Goal: Transaction & Acquisition: Purchase product/service

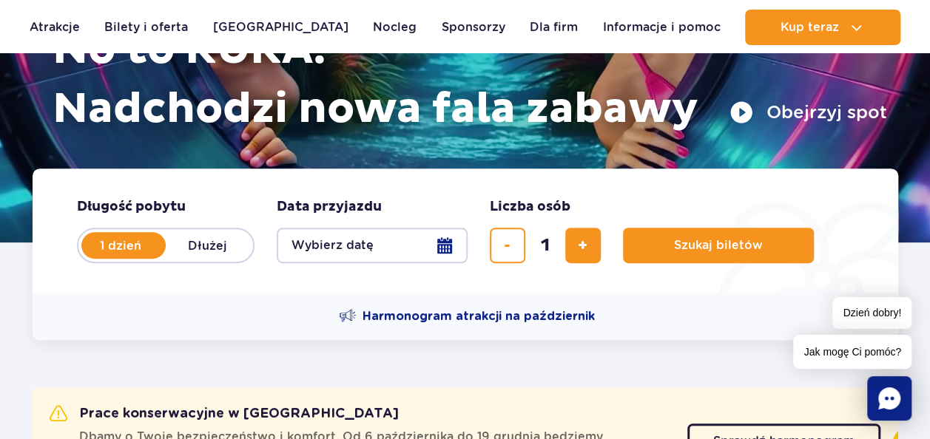
click at [441, 243] on button "Wybierz datę" at bounding box center [372, 246] width 191 height 36
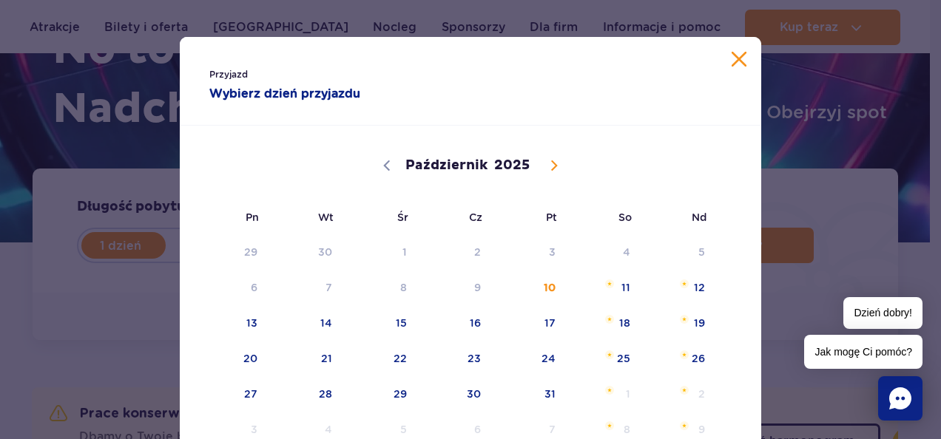
click at [552, 163] on icon at bounding box center [554, 166] width 10 height 10
select select "10"
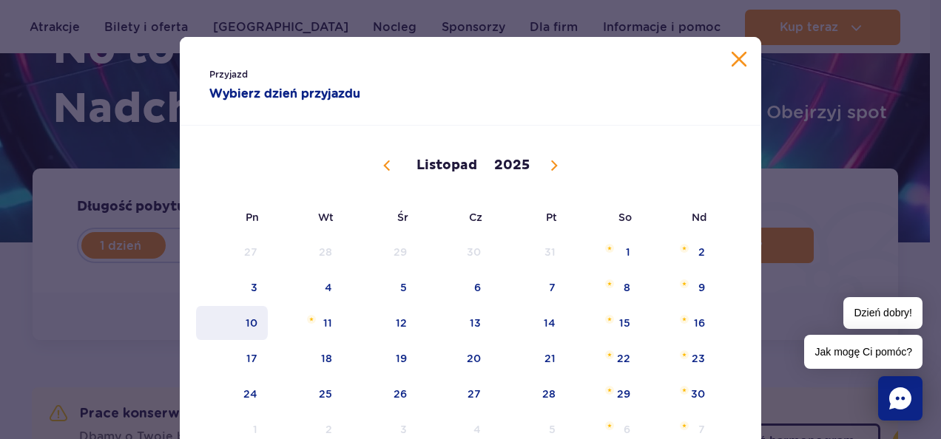
click at [249, 316] on span "10" at bounding box center [232, 323] width 75 height 34
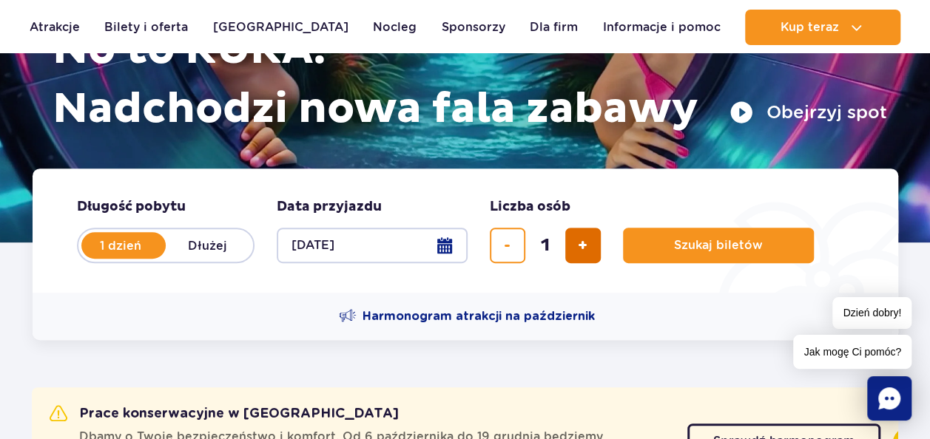
click at [593, 241] on button "dodaj bilet" at bounding box center [583, 246] width 36 height 36
type input "3"
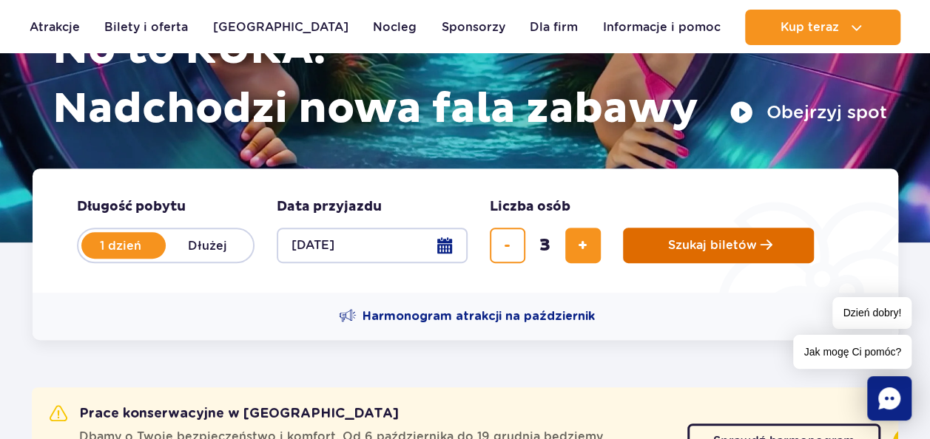
click at [729, 246] on span "Szukaj biletów" at bounding box center [712, 245] width 89 height 13
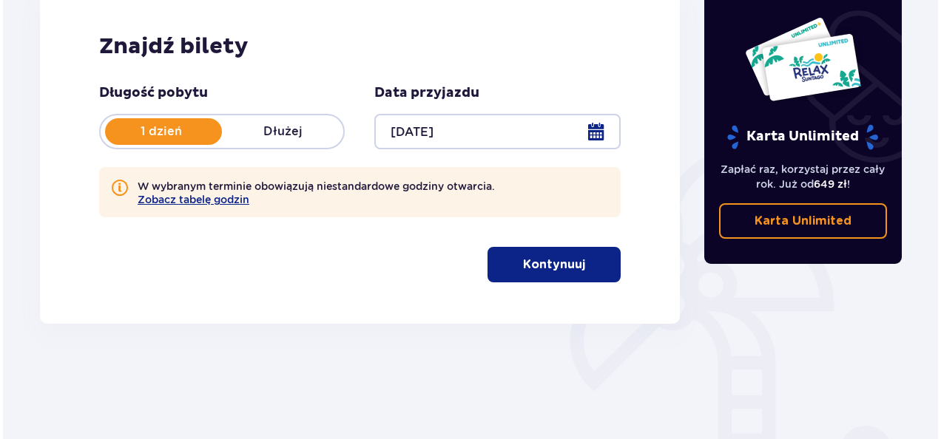
scroll to position [222, 0]
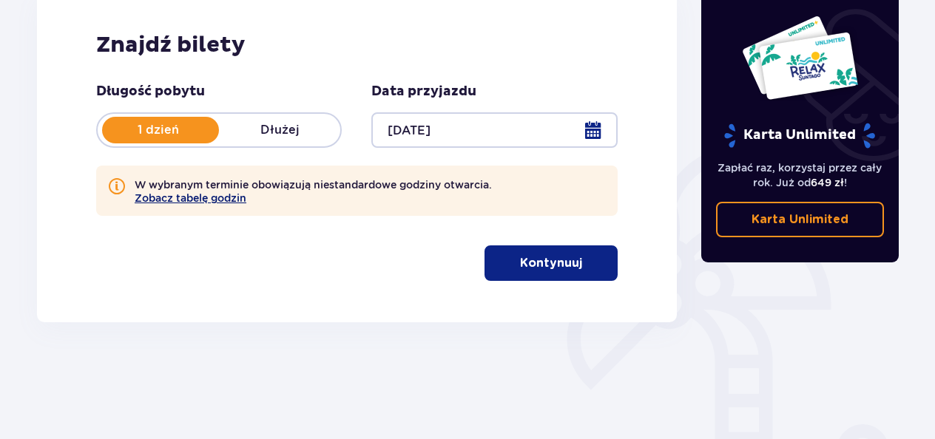
click at [187, 199] on button "Zobacz tabelę godzin" at bounding box center [191, 198] width 112 height 12
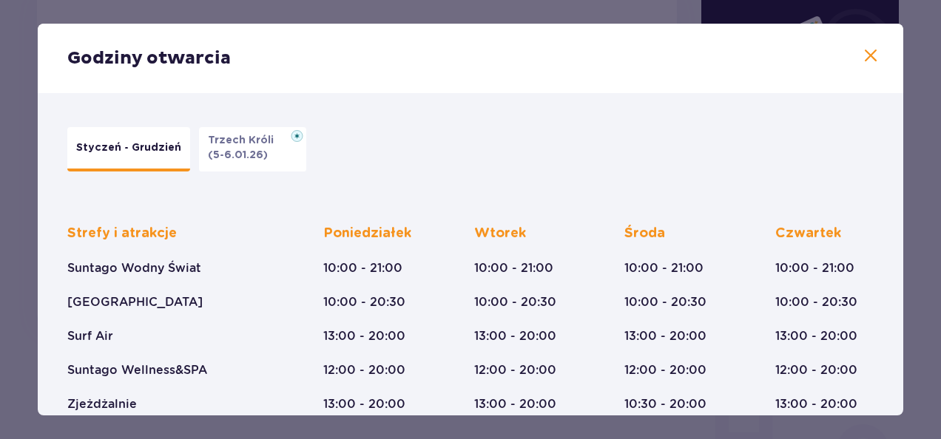
click at [862, 50] on span at bounding box center [871, 56] width 18 height 18
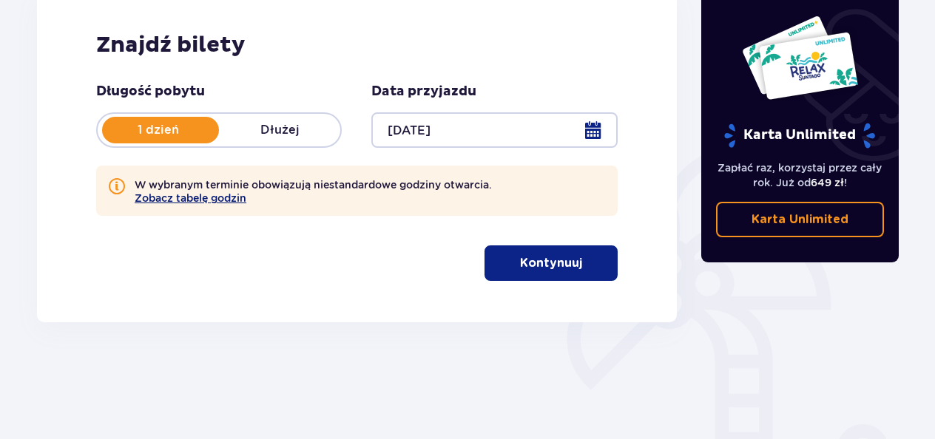
click at [158, 199] on button "Zobacz tabelę godzin" at bounding box center [191, 198] width 112 height 12
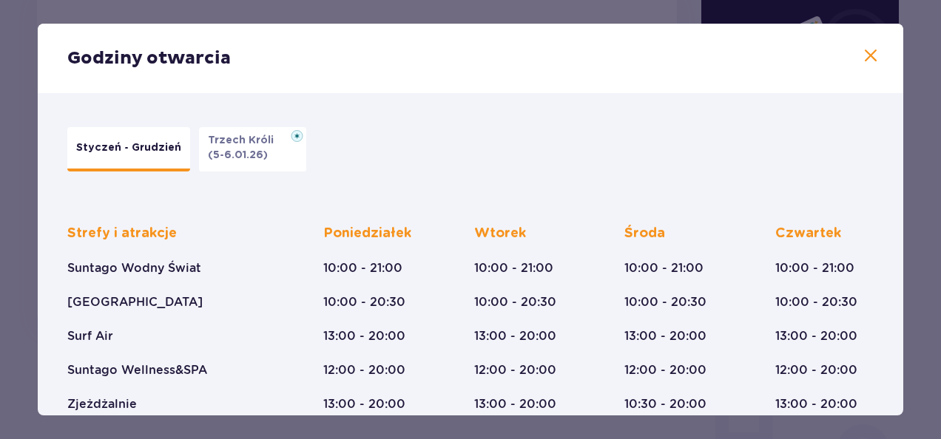
click at [144, 151] on p "Styczeń - Grudzień" at bounding box center [128, 148] width 105 height 15
click at [862, 57] on span at bounding box center [871, 56] width 18 height 18
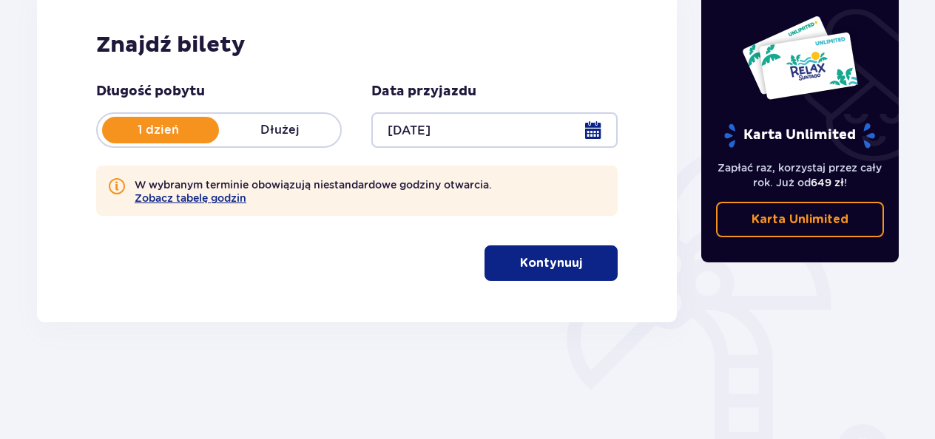
click at [533, 274] on button "Kontynuuj" at bounding box center [550, 264] width 133 height 36
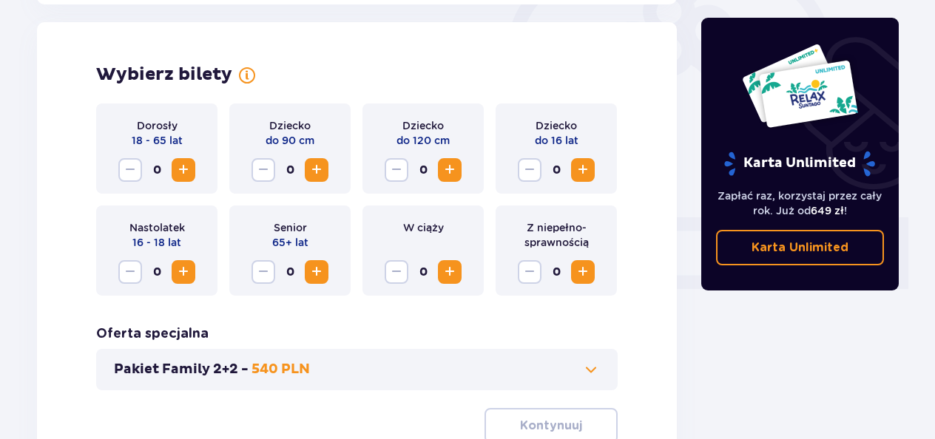
scroll to position [479, 0]
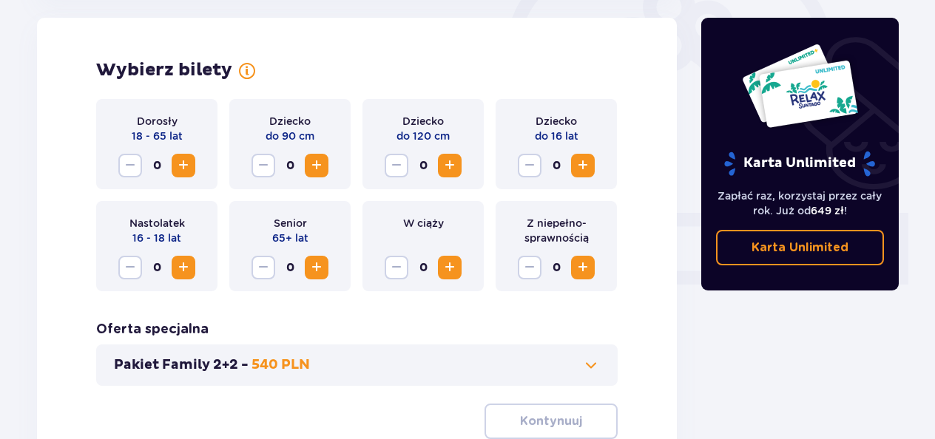
click at [182, 158] on span "Zwiększ" at bounding box center [184, 166] width 18 height 18
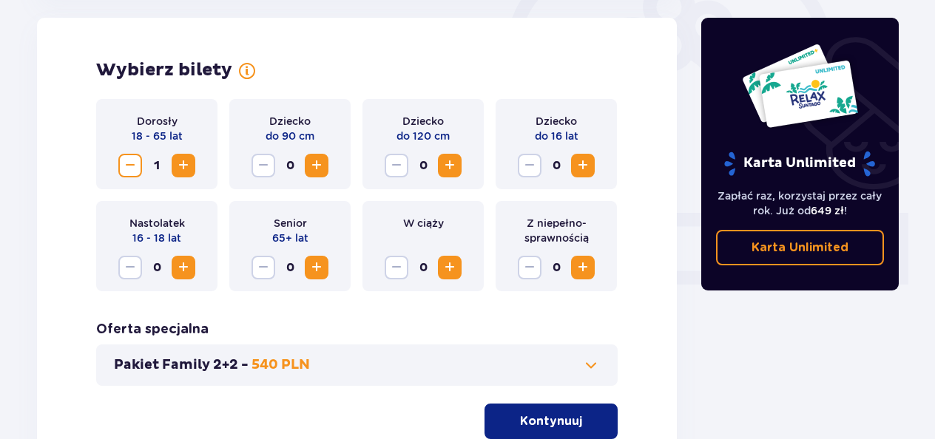
click at [182, 158] on span "Zwiększ" at bounding box center [184, 166] width 18 height 18
click at [585, 158] on span "Zwiększ" at bounding box center [583, 166] width 18 height 18
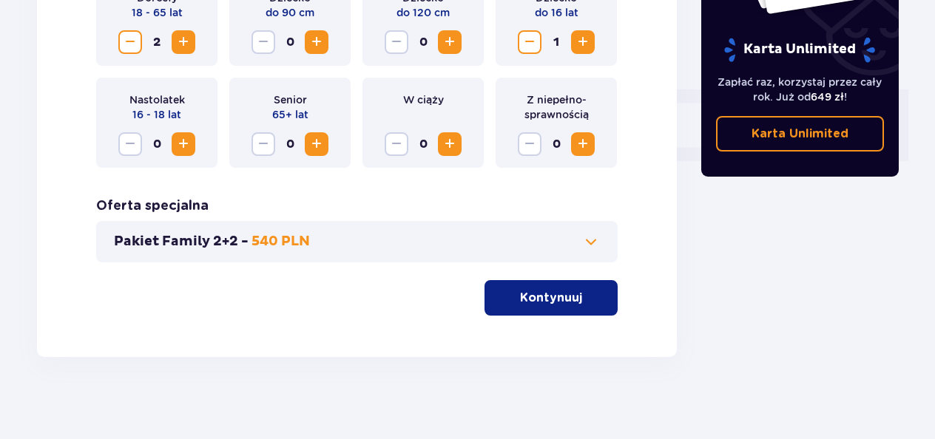
scroll to position [609, 0]
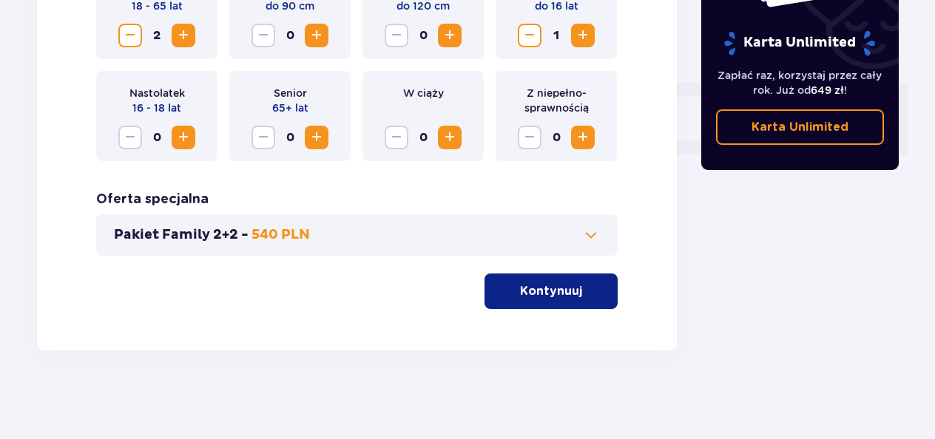
click at [546, 296] on p "Kontynuuj" at bounding box center [551, 291] width 62 height 16
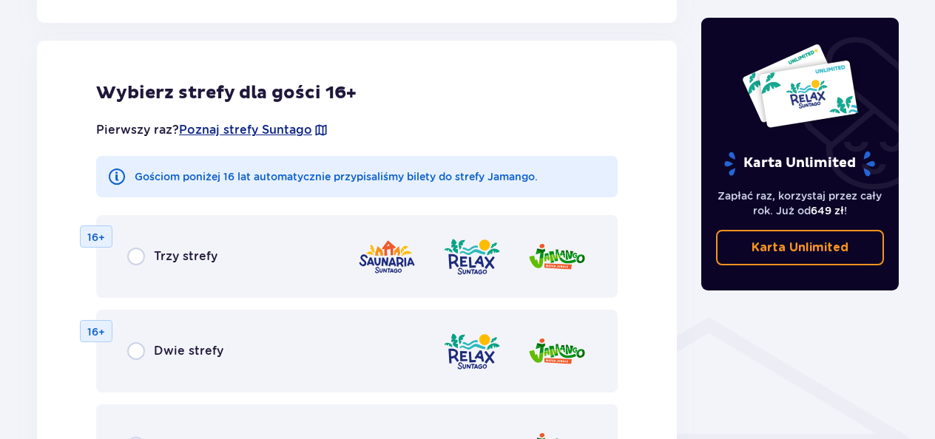
scroll to position [889, 0]
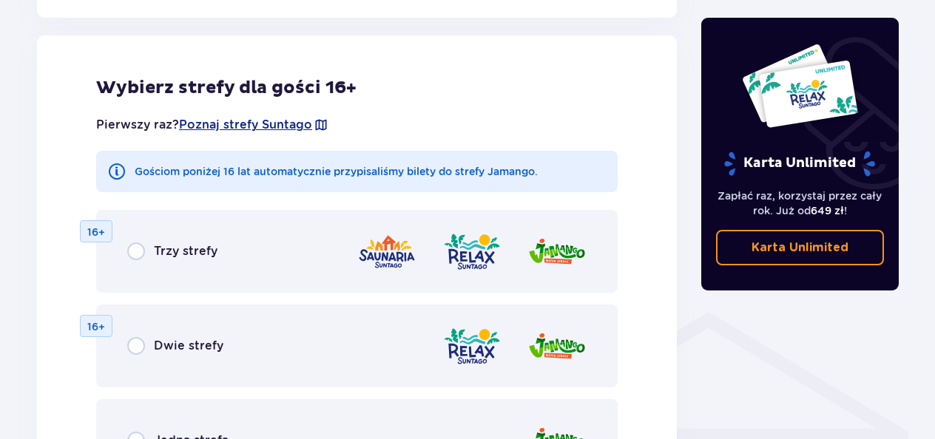
click at [140, 253] on input "radio" at bounding box center [136, 252] width 18 height 18
radio input "true"
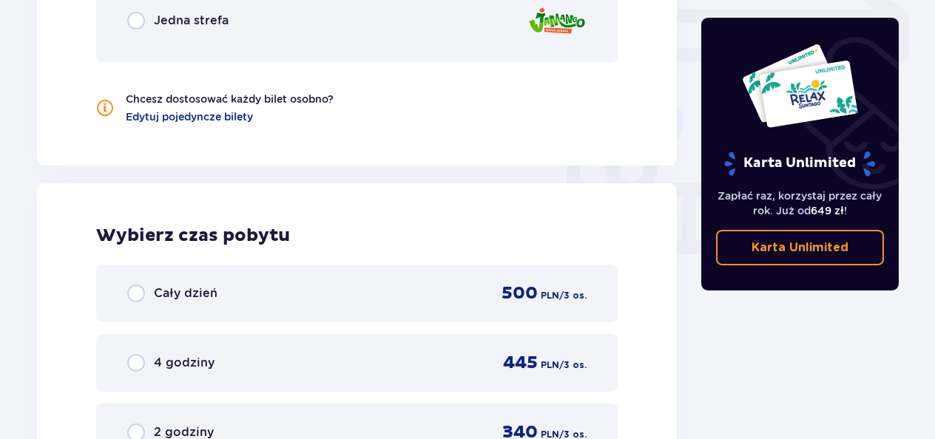
scroll to position [1383, 0]
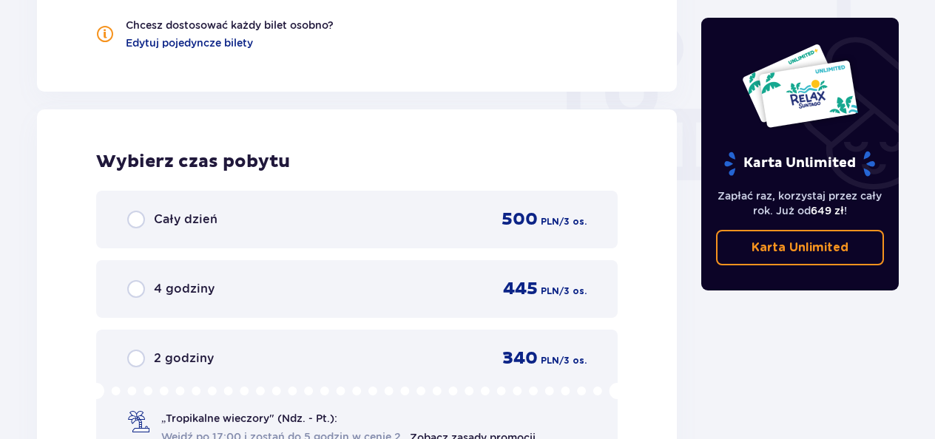
click at [142, 226] on input "radio" at bounding box center [136, 220] width 18 height 18
radio input "true"
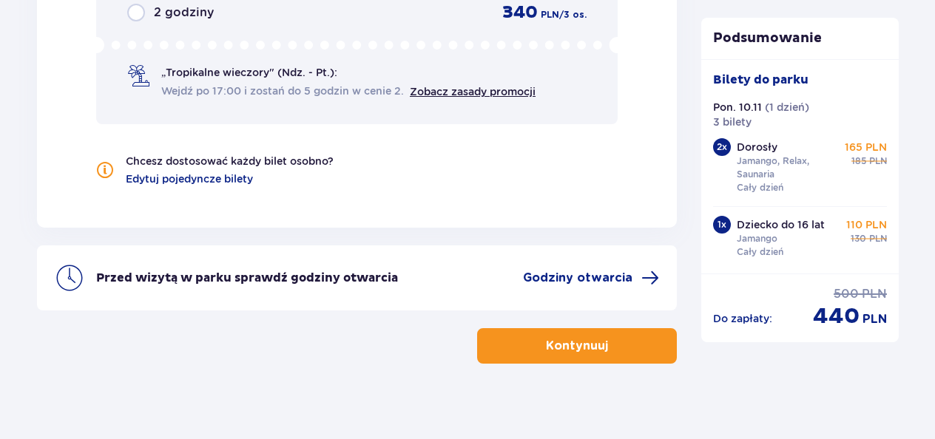
scroll to position [1743, 0]
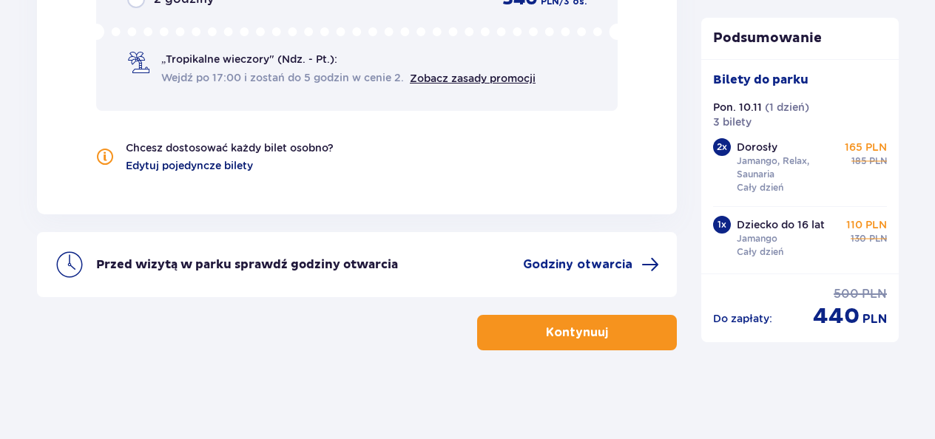
click at [209, 165] on span "Edytuj pojedyncze bilety" at bounding box center [189, 165] width 127 height 15
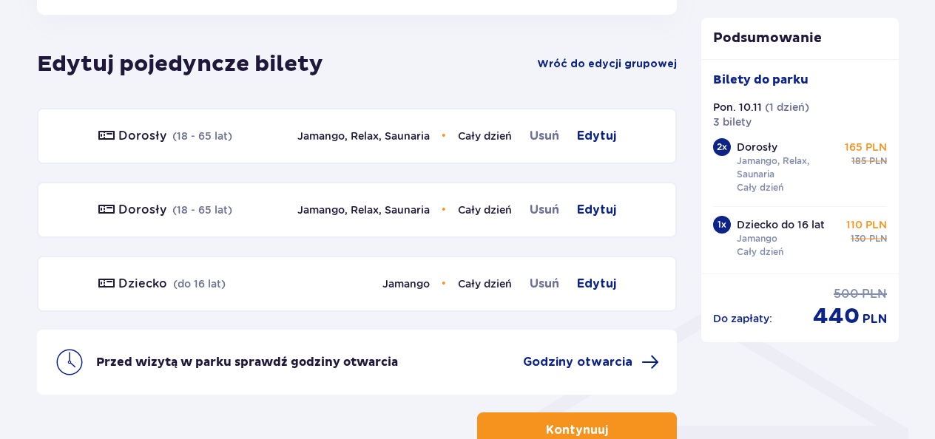
scroll to position [889, 0]
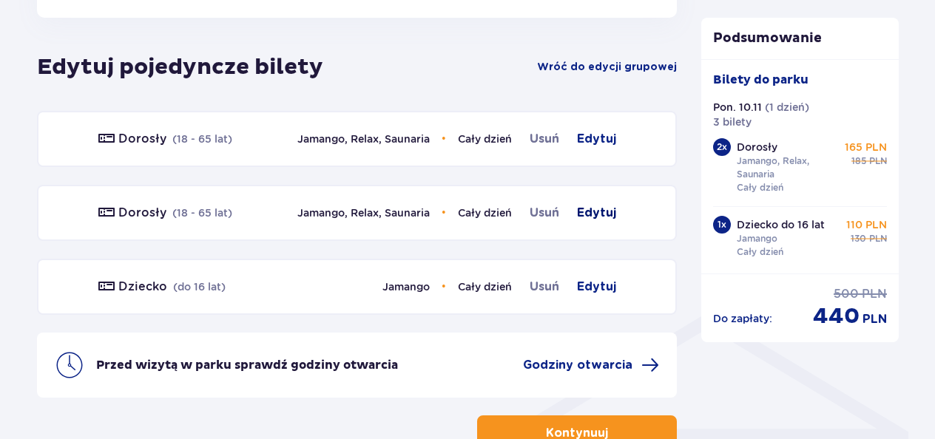
click at [595, 207] on span "Edytuj" at bounding box center [596, 213] width 39 height 18
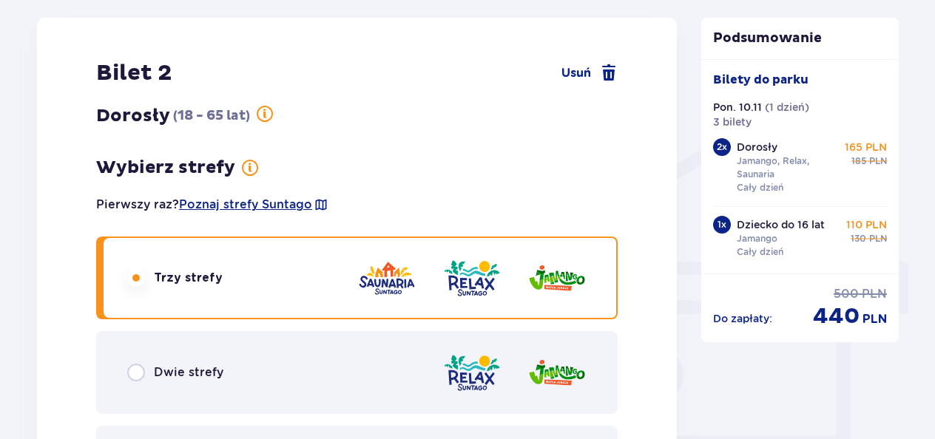
scroll to position [1130, 0]
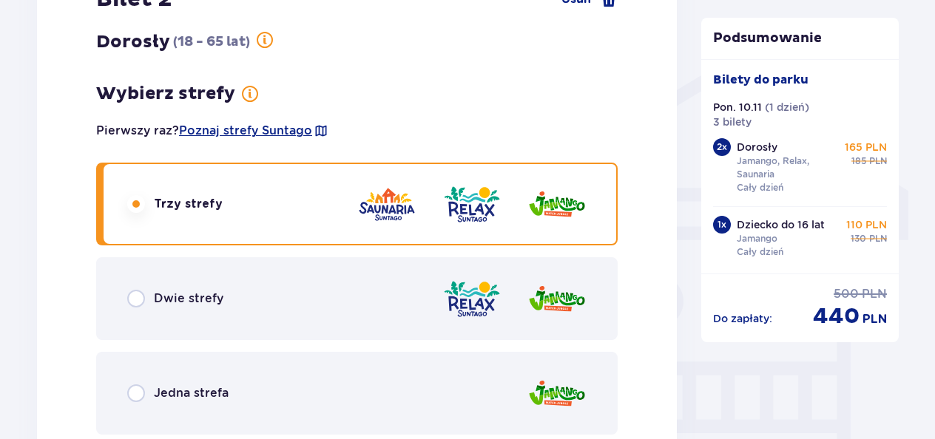
click at [139, 294] on input "radio" at bounding box center [136, 299] width 18 height 18
radio input "true"
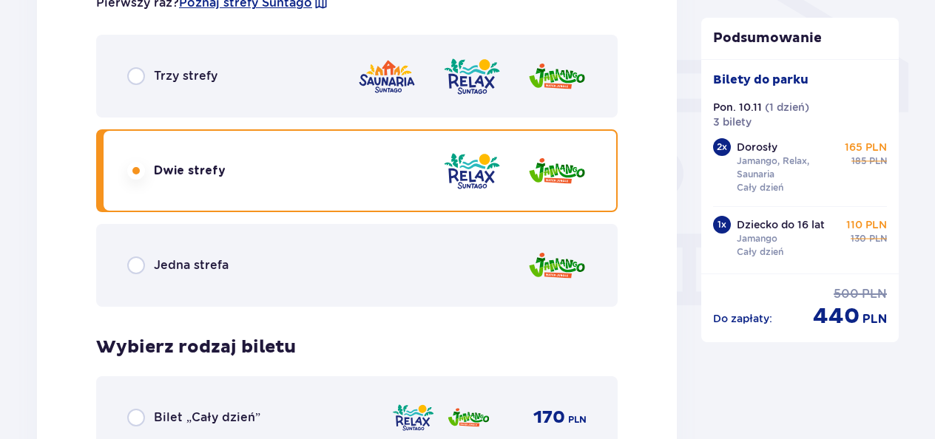
scroll to position [1281, 0]
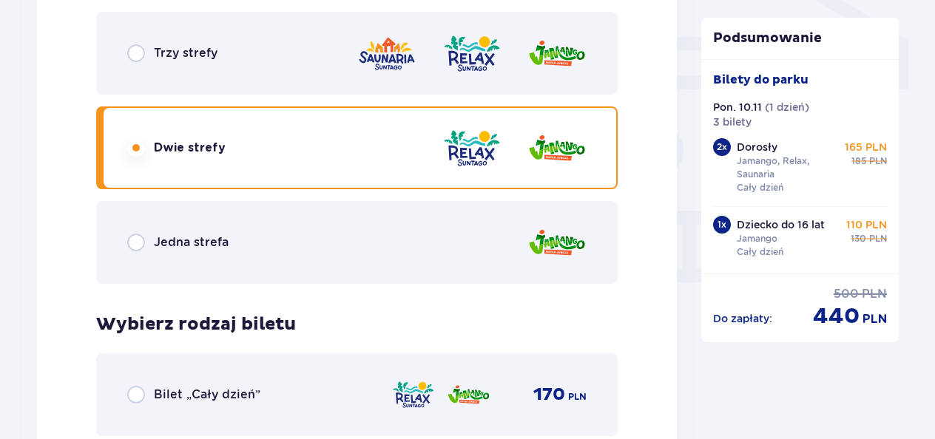
click at [138, 55] on input "radio" at bounding box center [136, 53] width 18 height 18
radio input "true"
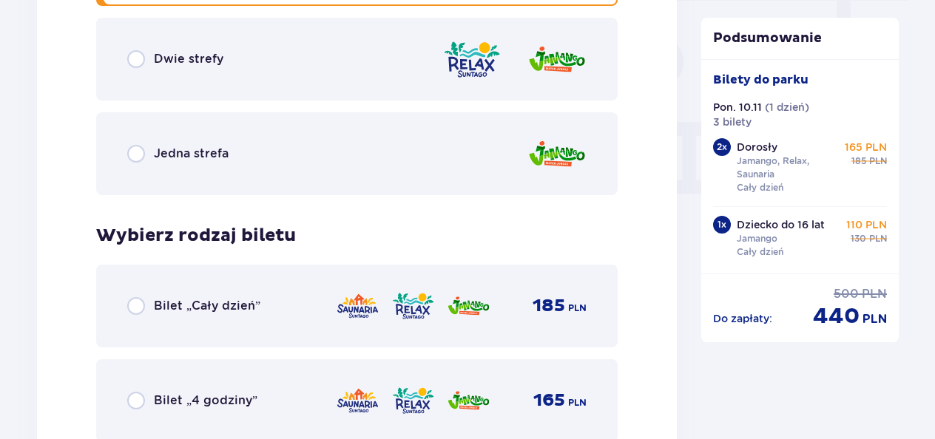
scroll to position [1355, 0]
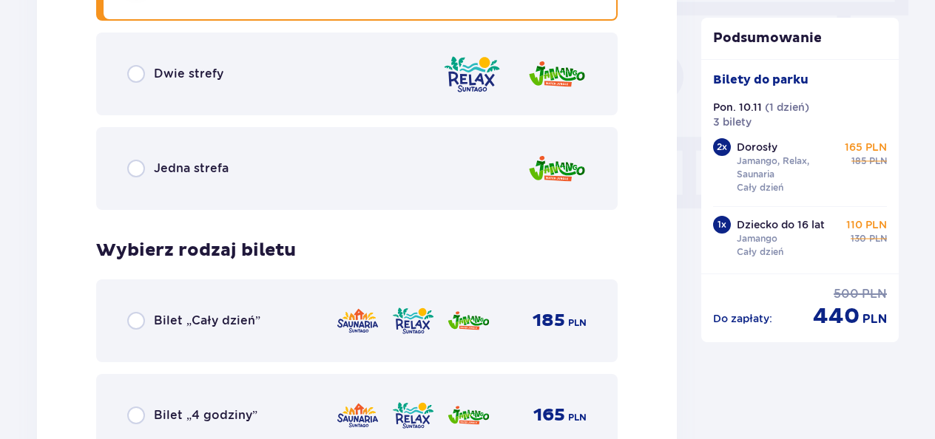
click at [149, 75] on div "Dwie strefy" at bounding box center [175, 74] width 96 height 18
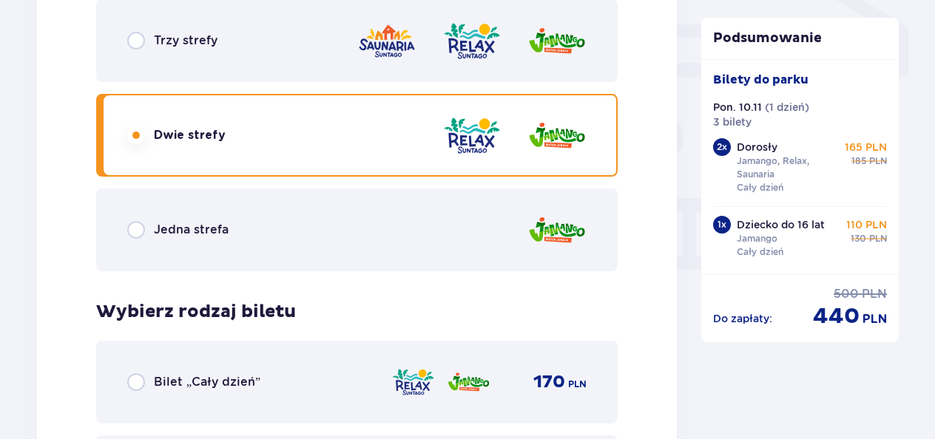
scroll to position [1281, 0]
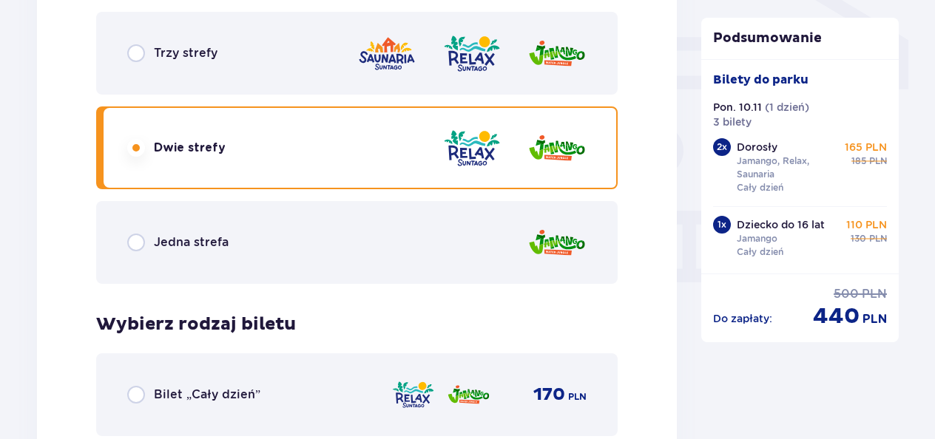
click at [142, 41] on div "Trzy strefy" at bounding box center [356, 53] width 521 height 83
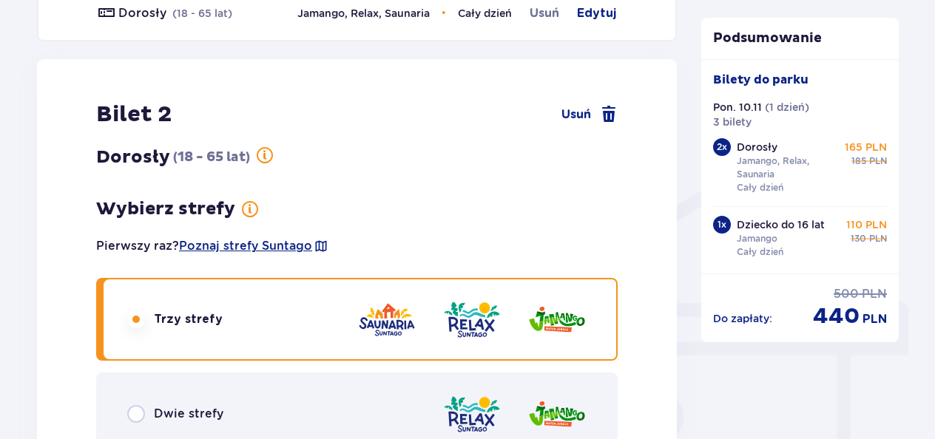
scroll to position [985, 0]
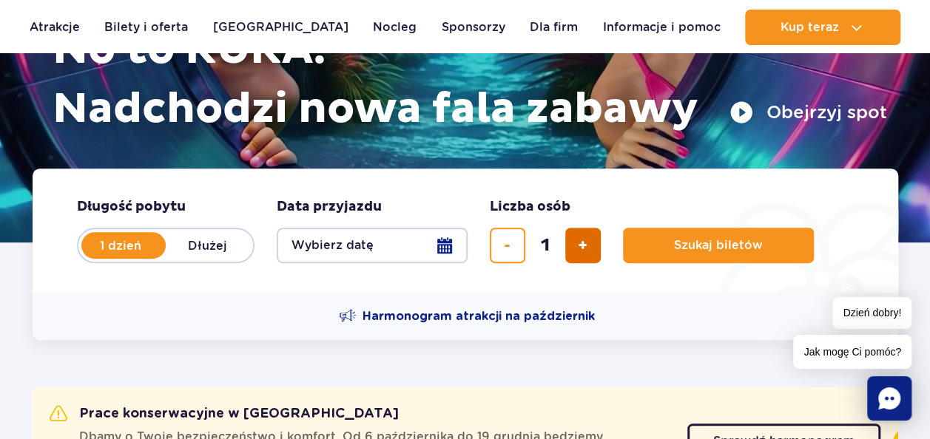
click at [586, 246] on span "dodaj bilet" at bounding box center [583, 246] width 10 height 0
type input "3"
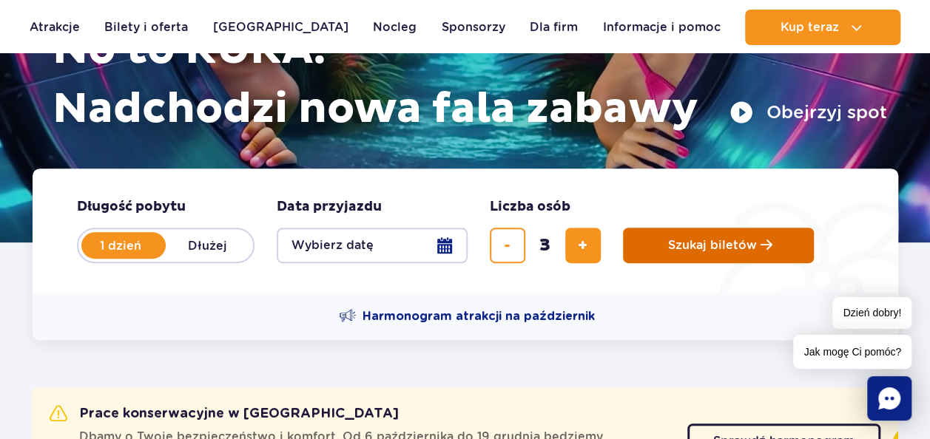
click at [681, 245] on span "Szukaj biletów" at bounding box center [712, 245] width 89 height 13
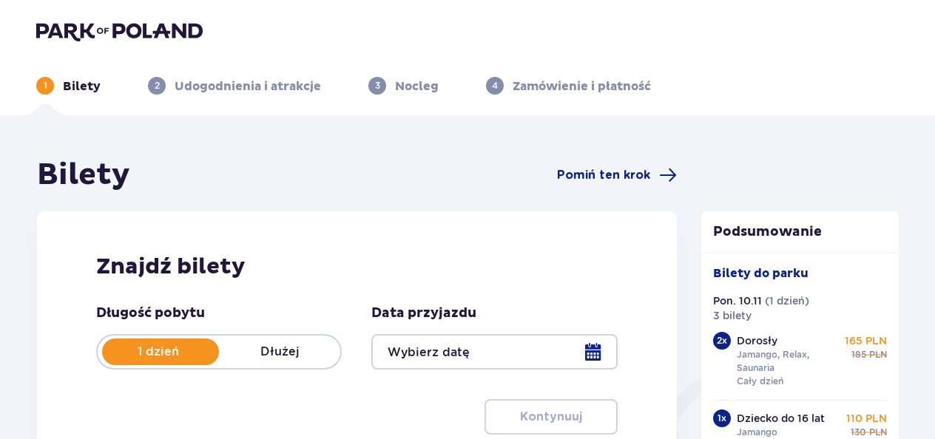
type input "[DATE]"
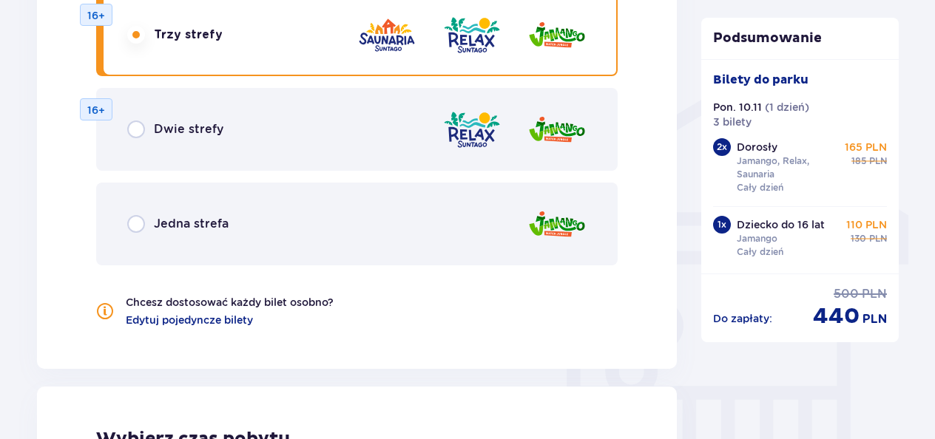
scroll to position [1109, 0]
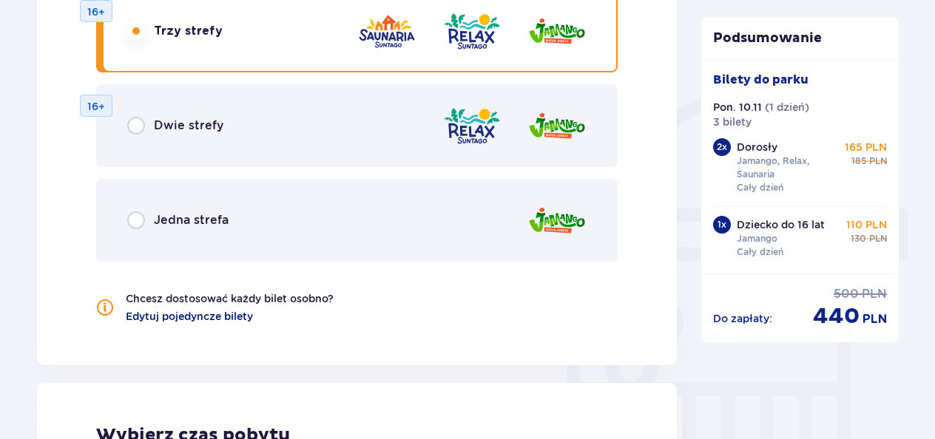
click at [158, 318] on span "Edytuj pojedyncze bilety" at bounding box center [189, 316] width 127 height 15
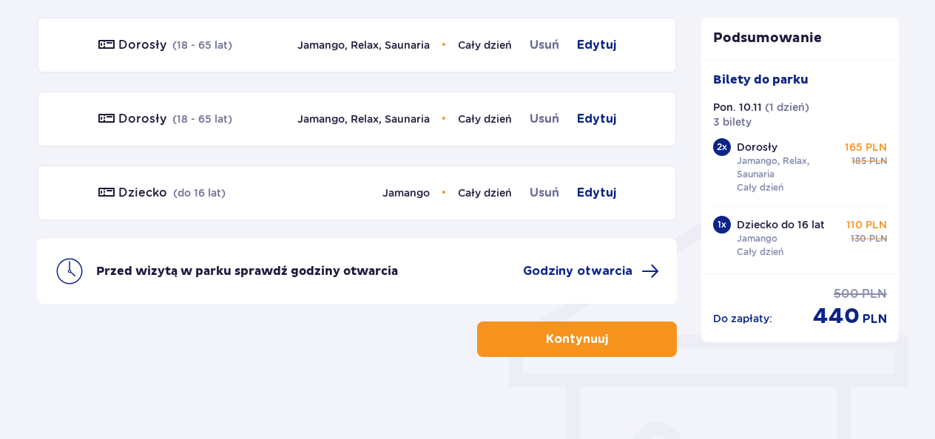
scroll to position [990, 0]
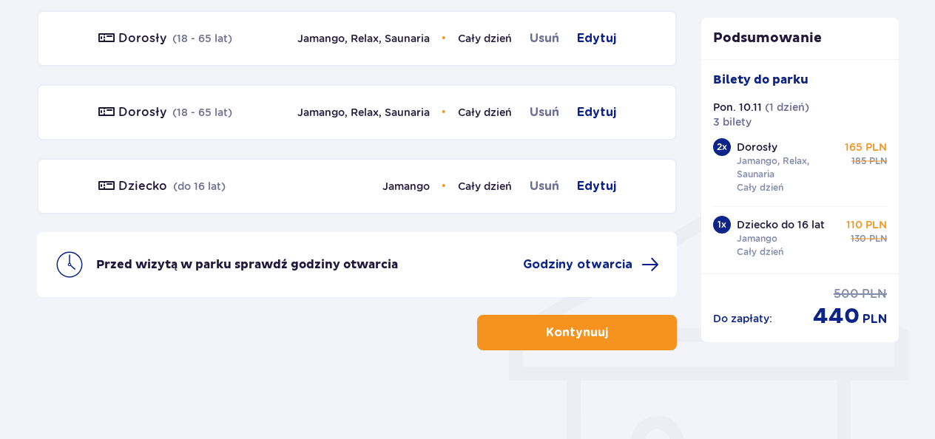
click at [546, 338] on p "Kontynuuj" at bounding box center [577, 333] width 62 height 16
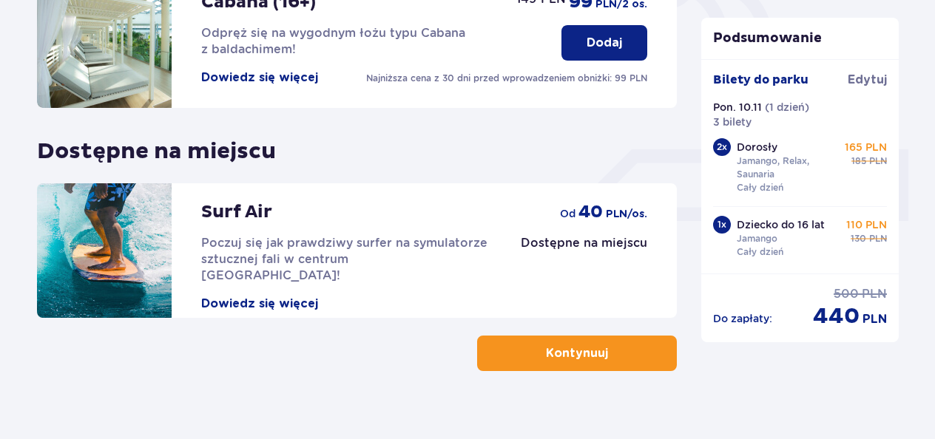
scroll to position [564, 0]
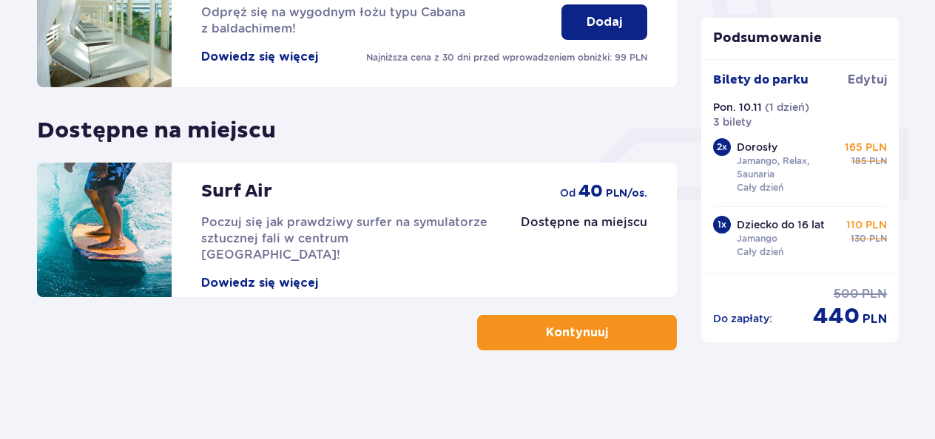
click at [625, 331] on button "Kontynuuj" at bounding box center [577, 333] width 200 height 36
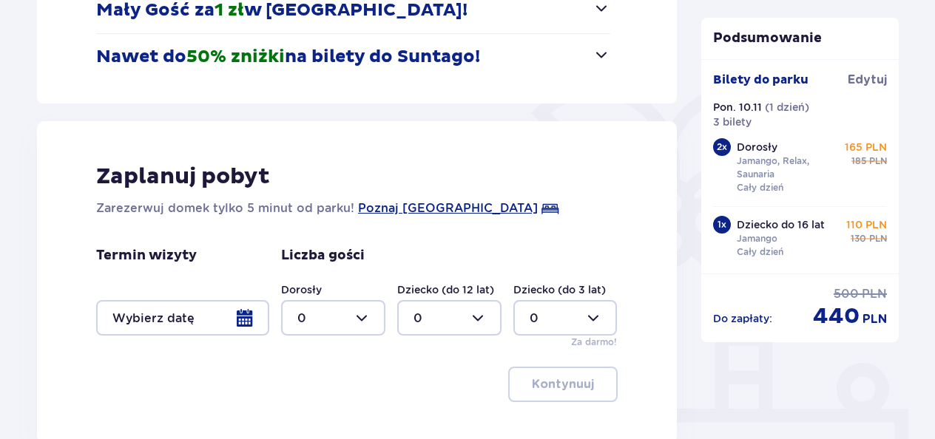
scroll to position [296, 0]
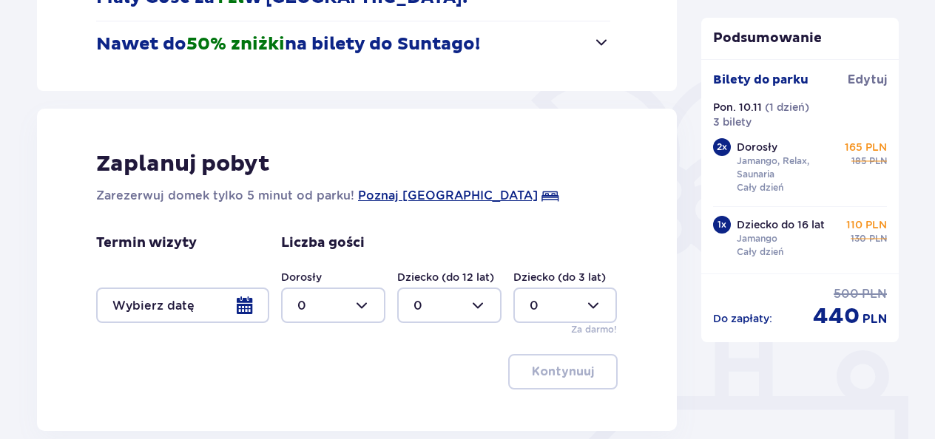
click at [246, 300] on div at bounding box center [182, 306] width 173 height 36
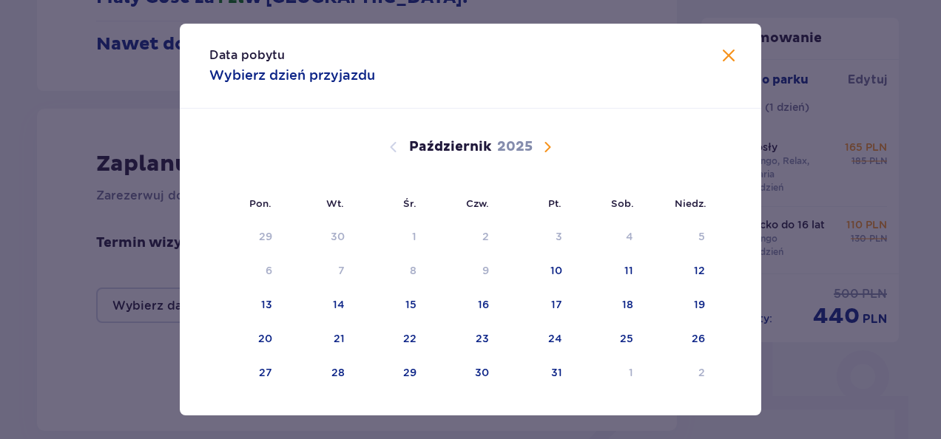
click at [725, 50] on span "Zamknij" at bounding box center [729, 56] width 18 height 18
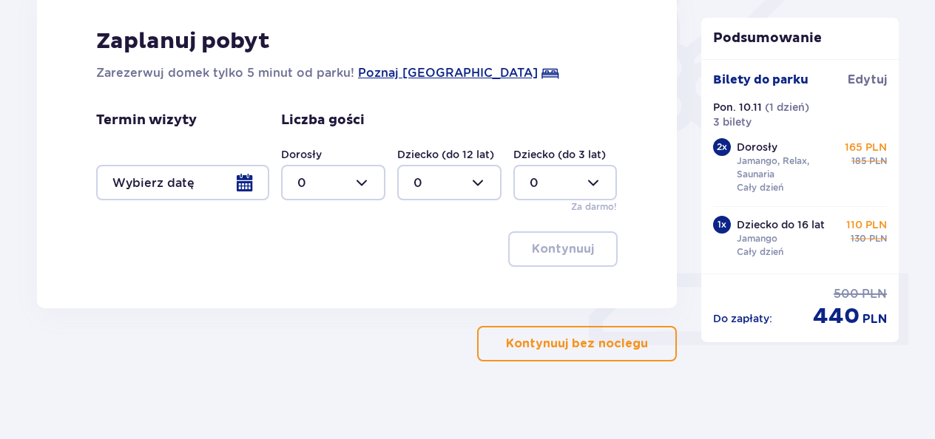
scroll to position [429, 0]
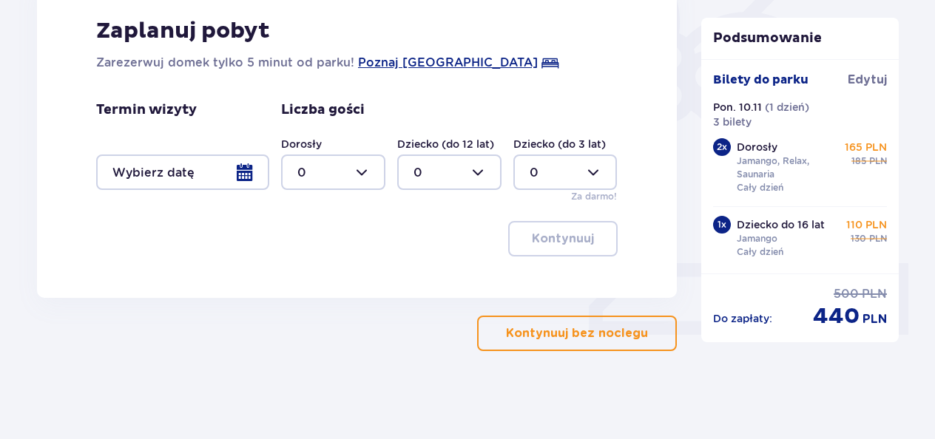
click at [578, 325] on p "Kontynuuj bez noclegu" at bounding box center [577, 333] width 142 height 16
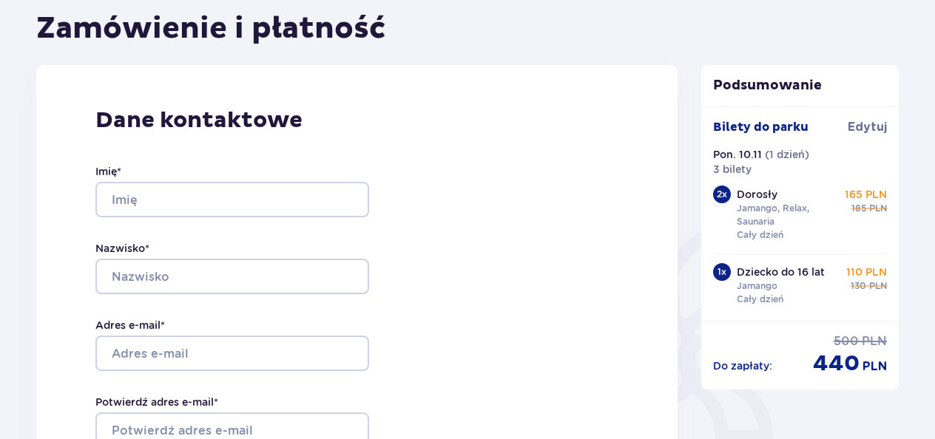
scroll to position [148, 0]
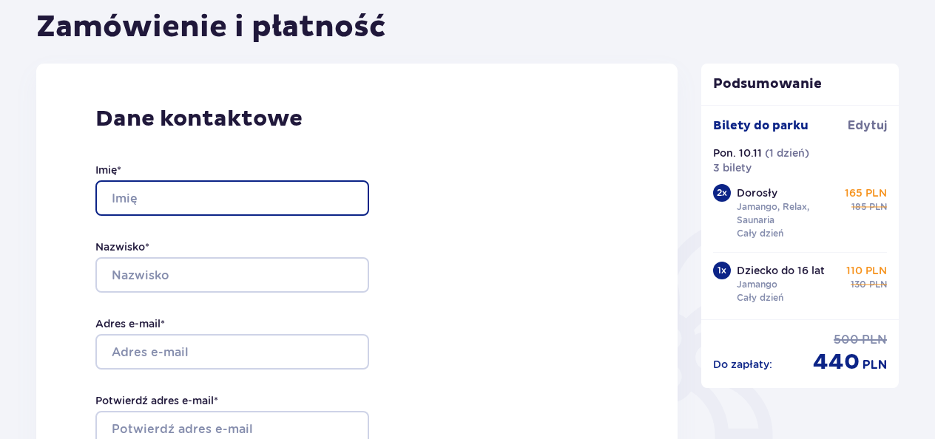
click at [321, 201] on input "Imię *" at bounding box center [232, 198] width 274 height 36
type input "Edyta"
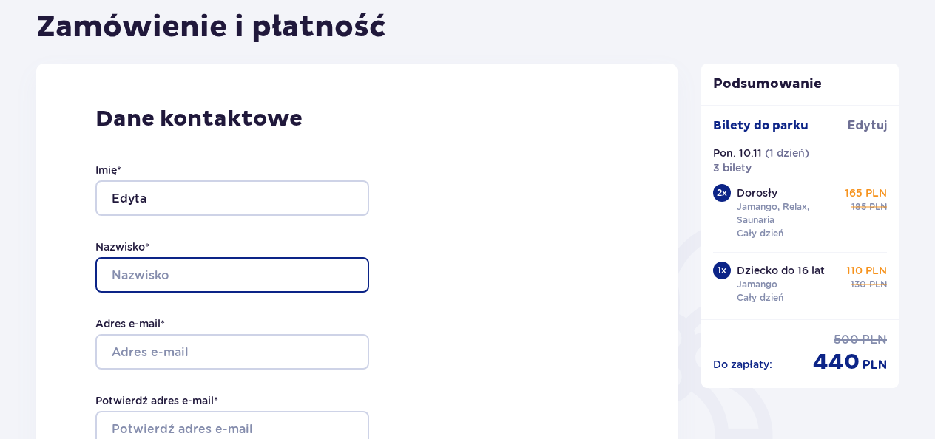
click at [324, 271] on input "Nazwisko *" at bounding box center [232, 275] width 274 height 36
type input "Złak"
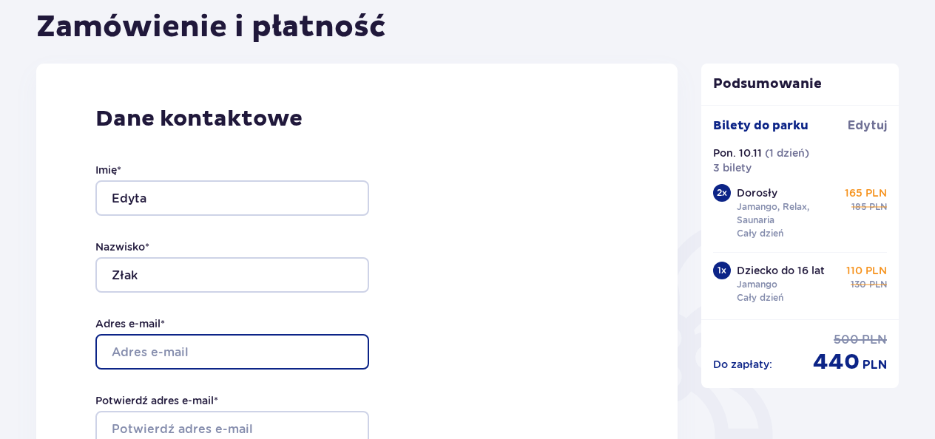
click at [287, 361] on input "Adres e-mail *" at bounding box center [232, 352] width 274 height 36
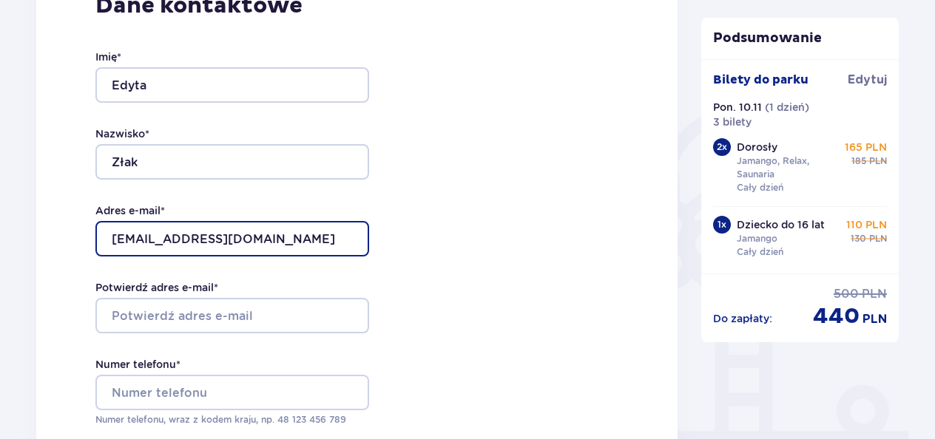
scroll to position [296, 0]
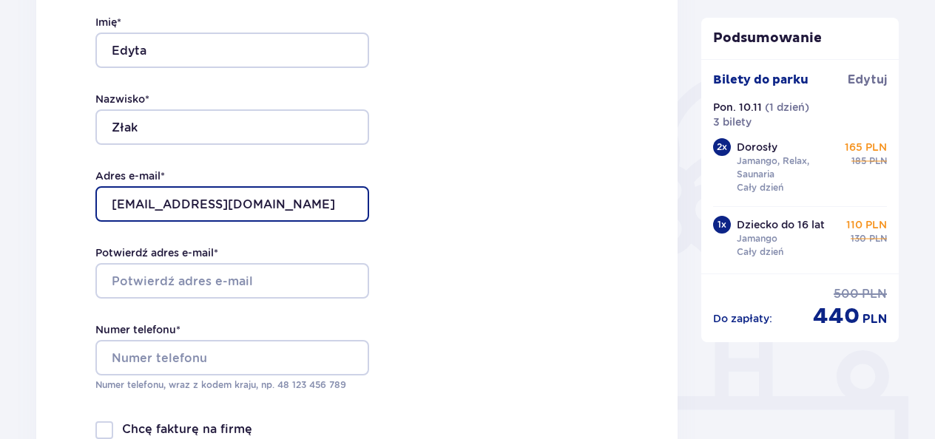
type input "edytazlak@tlen.pl"
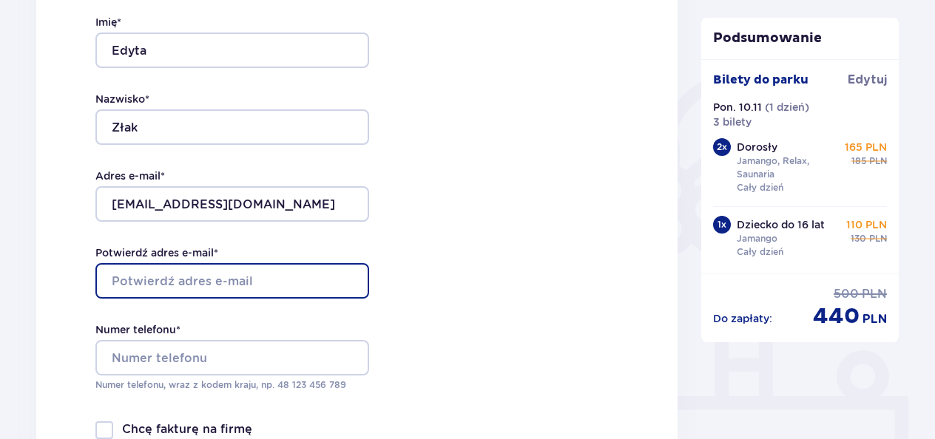
click at [208, 272] on input "Potwierdź adres e-mail *" at bounding box center [232, 281] width 274 height 36
type input "[EMAIL_ADDRESS][DOMAIN_NAME]"
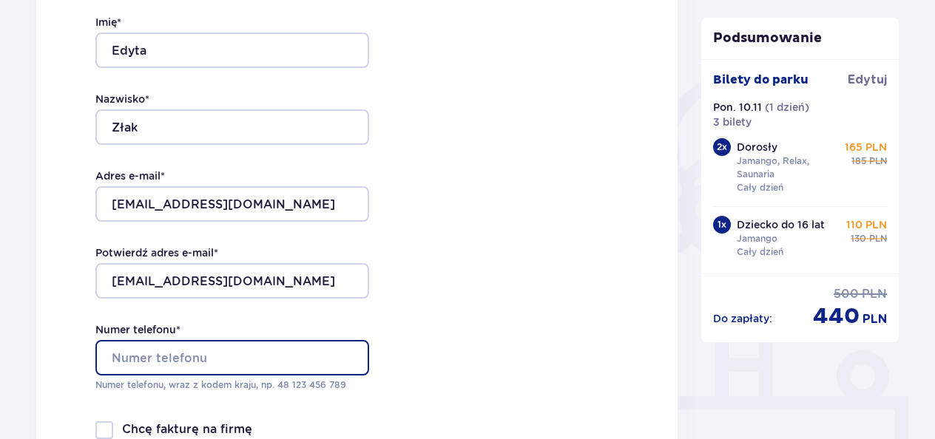
click at [217, 359] on input "Numer telefonu *" at bounding box center [232, 358] width 274 height 36
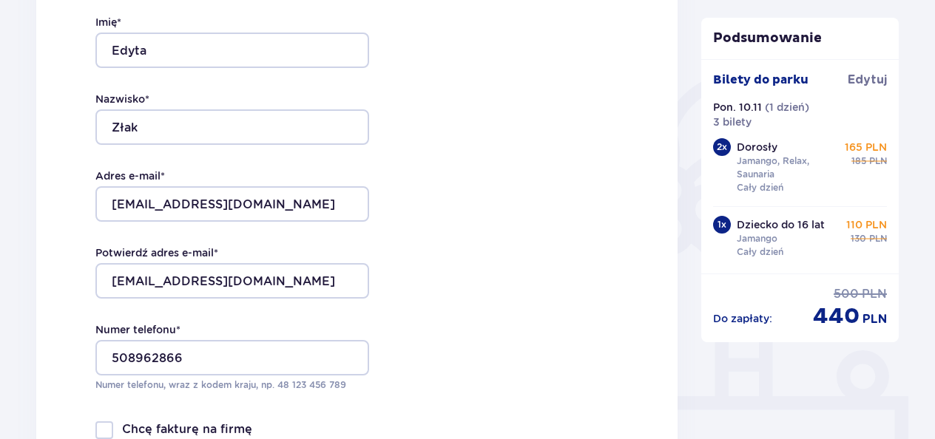
click at [512, 336] on div "Dane kontaktowe Imię * Edyta Nazwisko * Złak Adres e-mail * edytazlak@tlen.pl P…" at bounding box center [356, 229] width 641 height 627
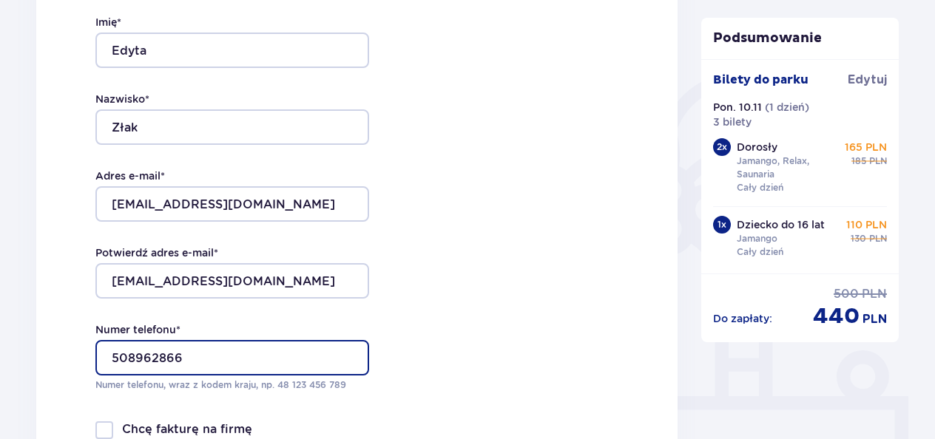
click at [109, 355] on input "508962866" at bounding box center [232, 358] width 274 height 36
type input "48508962866"
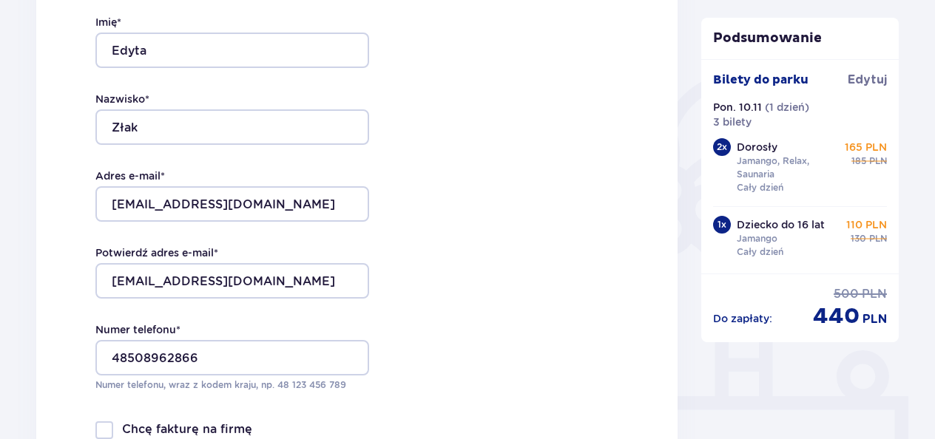
click at [520, 273] on div "Dane kontaktowe Imię * Edyta Nazwisko * Złak Adres e-mail * edytazlak@tlen.pl P…" at bounding box center [356, 229] width 641 height 627
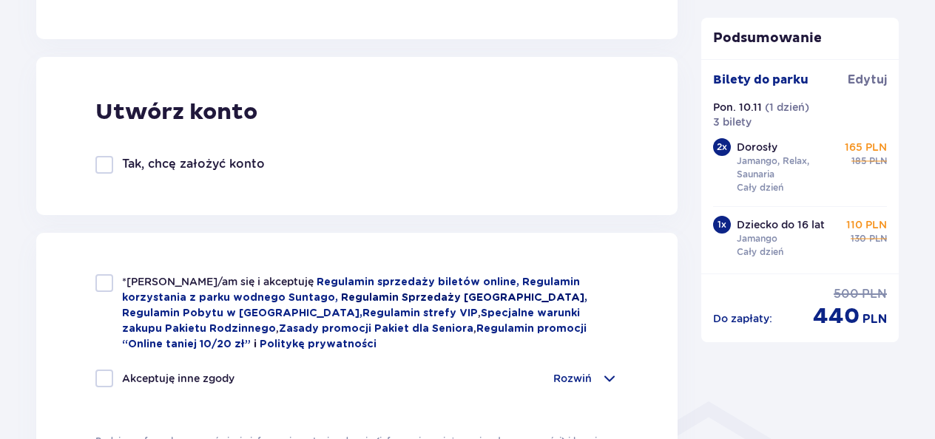
scroll to position [814, 0]
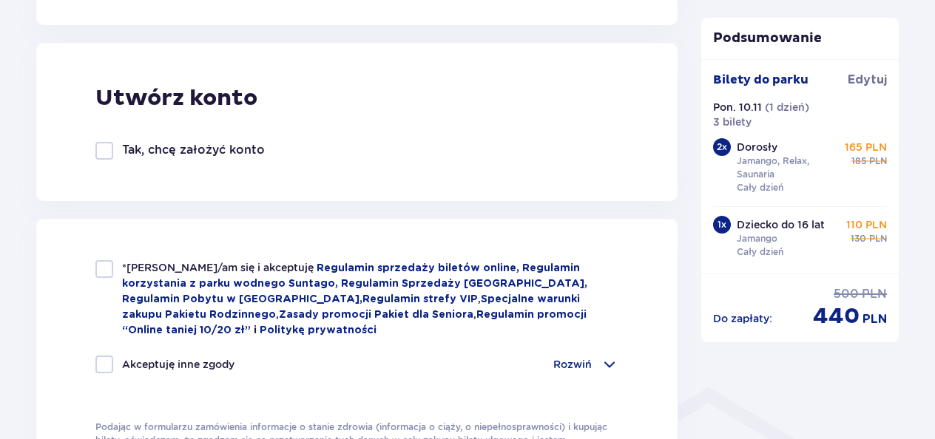
drag, startPoint x: 96, startPoint y: 268, endPoint x: 98, endPoint y: 295, distance: 26.7
click at [96, 268] on div at bounding box center [104, 269] width 18 height 18
checkbox input "true"
click at [103, 359] on div at bounding box center [104, 365] width 18 height 18
checkbox input "true"
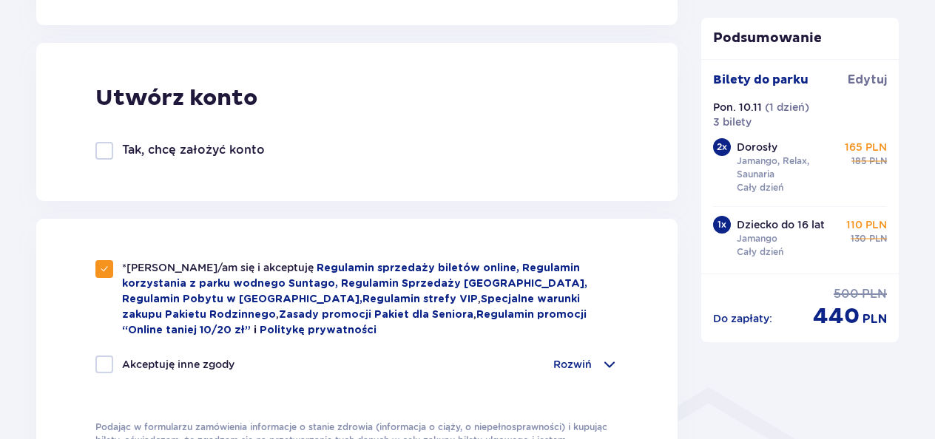
checkbox input "true"
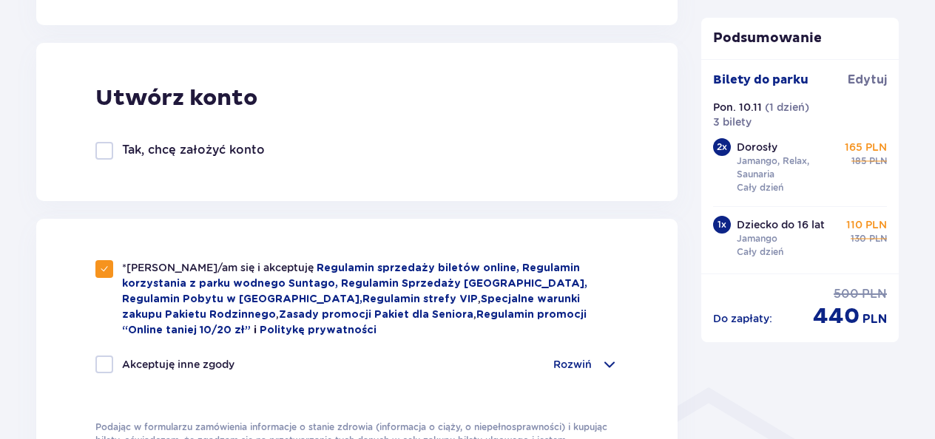
checkbox input "true"
click at [114, 146] on div "Tak, chcę założyć konto" at bounding box center [179, 151] width 169 height 18
checkbox input "true"
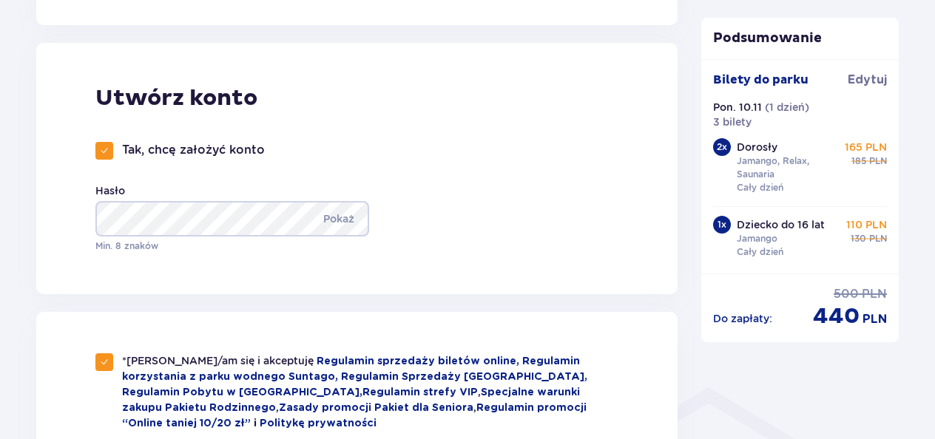
click at [411, 212] on div "Utwórz konto Tak, chcę założyć konto Hasło Pokaż Min. 8 znaków" at bounding box center [356, 168] width 641 height 251
click at [327, 217] on p "Pokaż" at bounding box center [338, 219] width 31 height 36
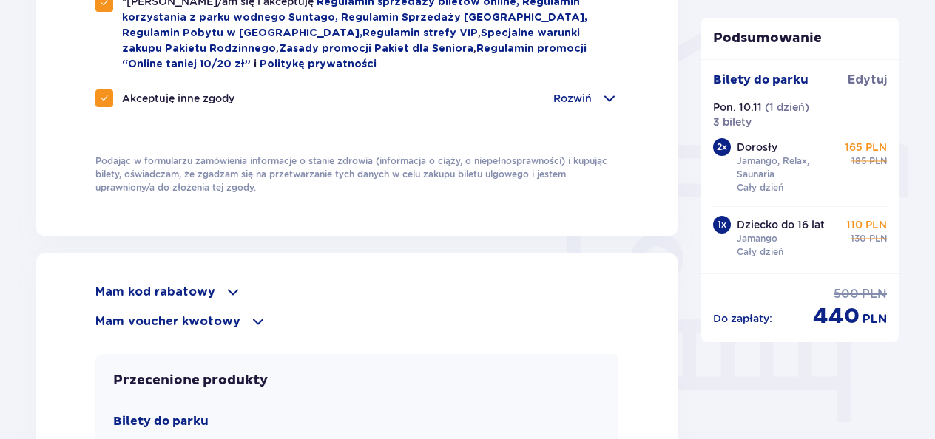
scroll to position [1257, 0]
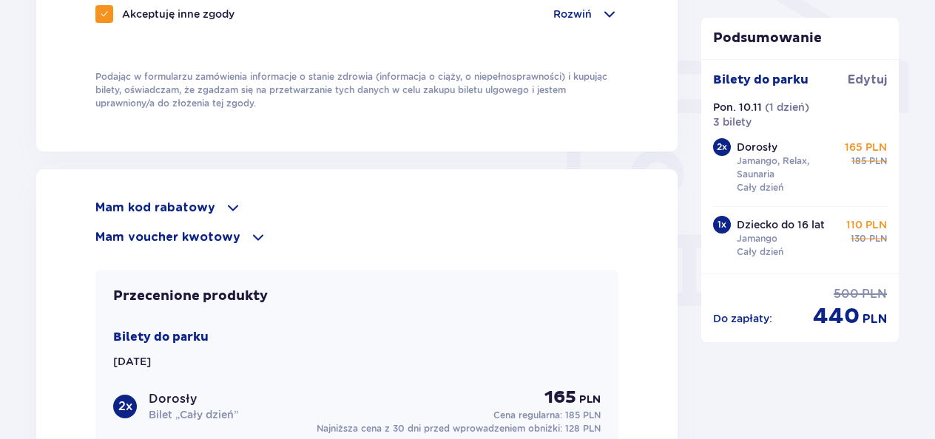
click at [251, 234] on span at bounding box center [258, 238] width 18 height 18
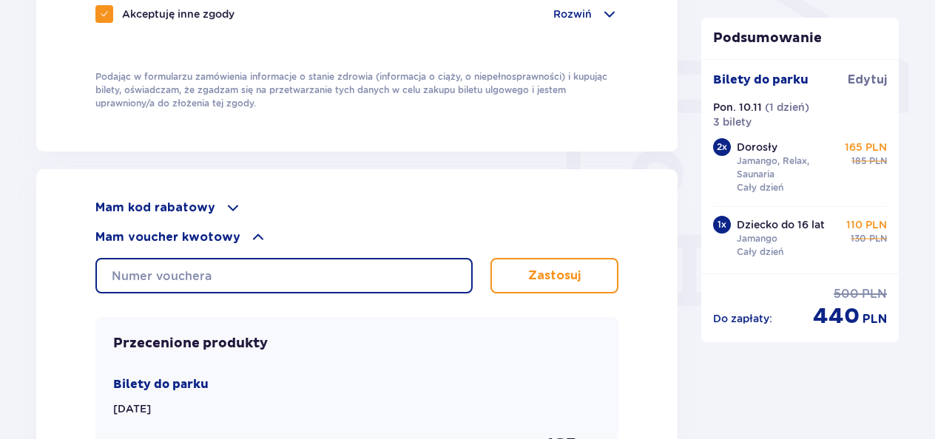
click at [241, 277] on input "text" at bounding box center [283, 276] width 377 height 36
type input "0660006089060176"
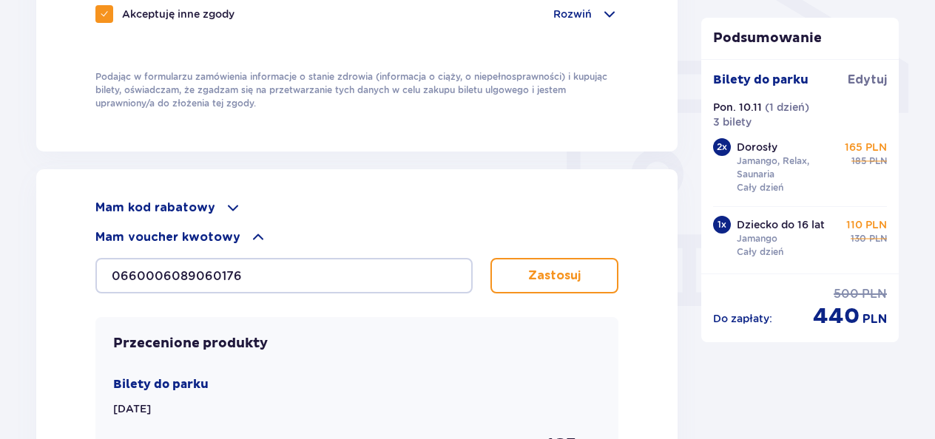
click at [548, 280] on p "Zastosuj" at bounding box center [554, 276] width 53 height 16
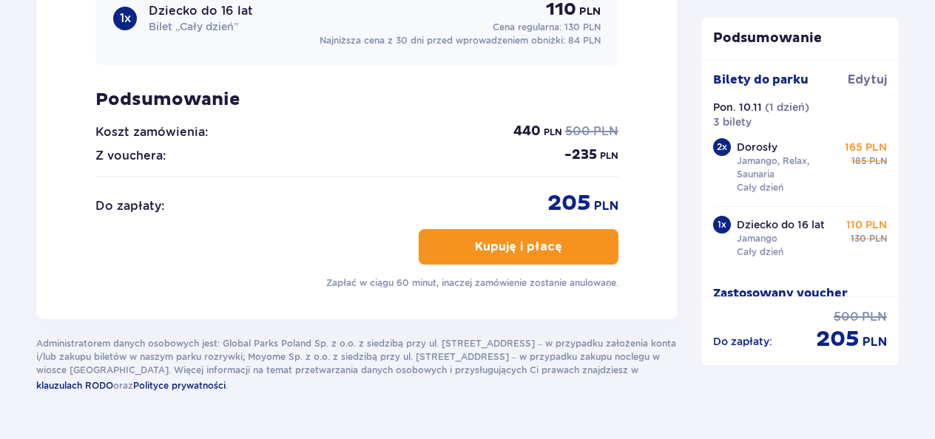
scroll to position [1775, 0]
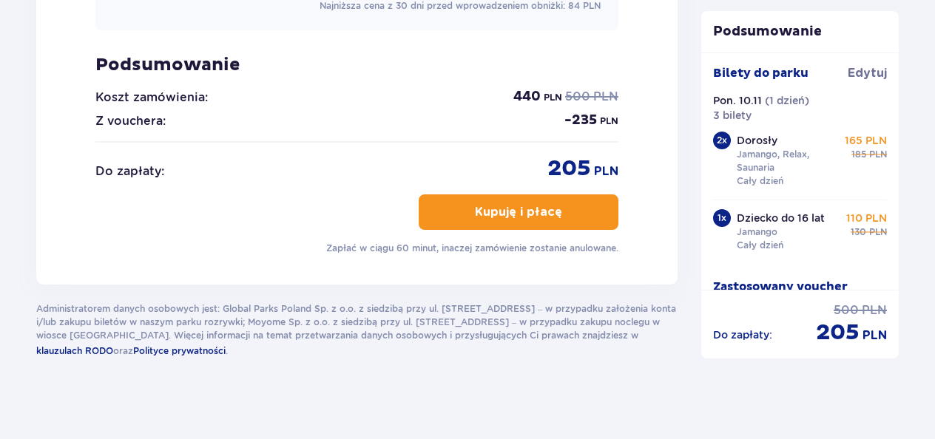
click at [523, 200] on button "Kupuję i płacę" at bounding box center [519, 213] width 200 height 36
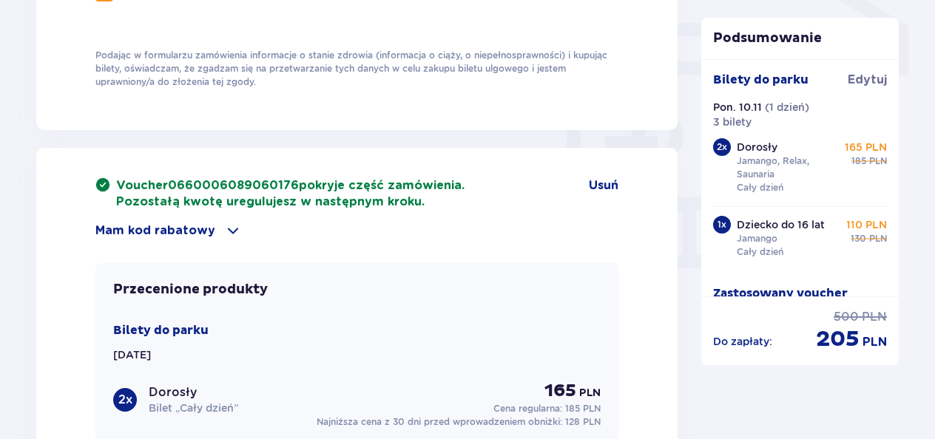
scroll to position [1296, 0]
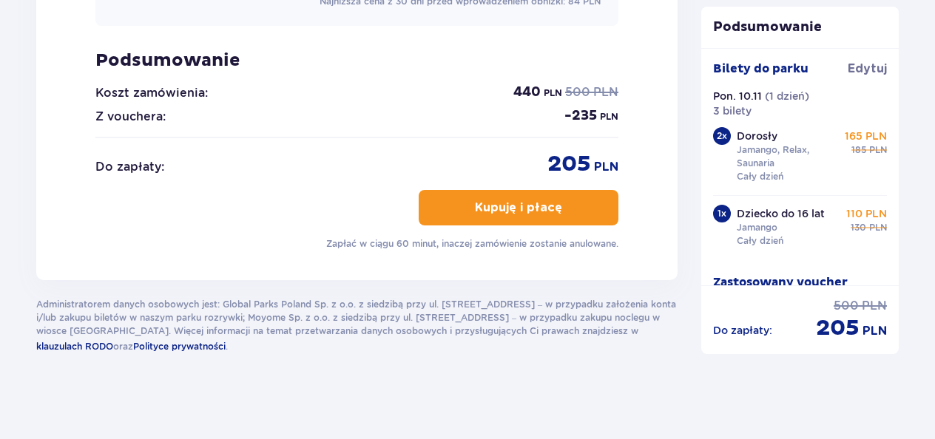
click at [484, 200] on p "Kupuję i płacę" at bounding box center [518, 208] width 87 height 16
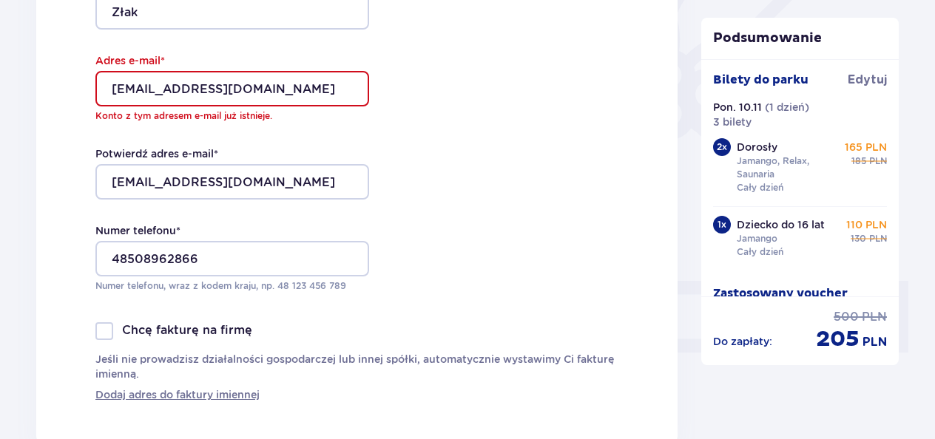
scroll to position [408, 0]
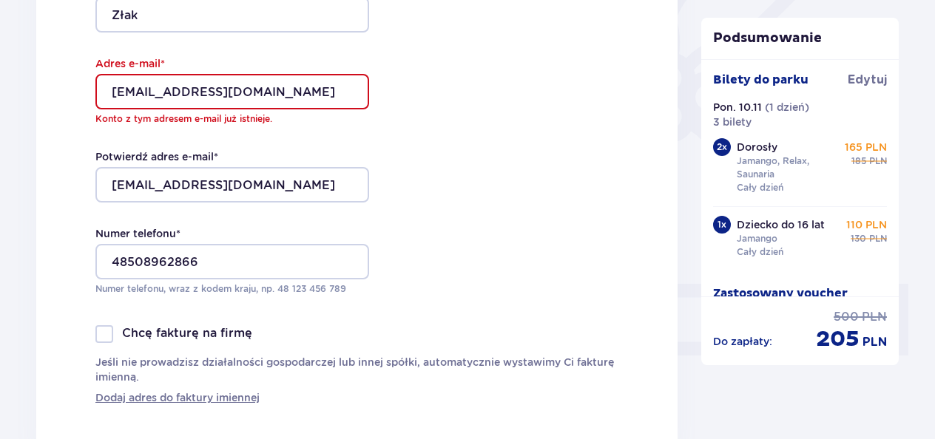
drag, startPoint x: 247, startPoint y: 89, endPoint x: 0, endPoint y: 74, distance: 247.5
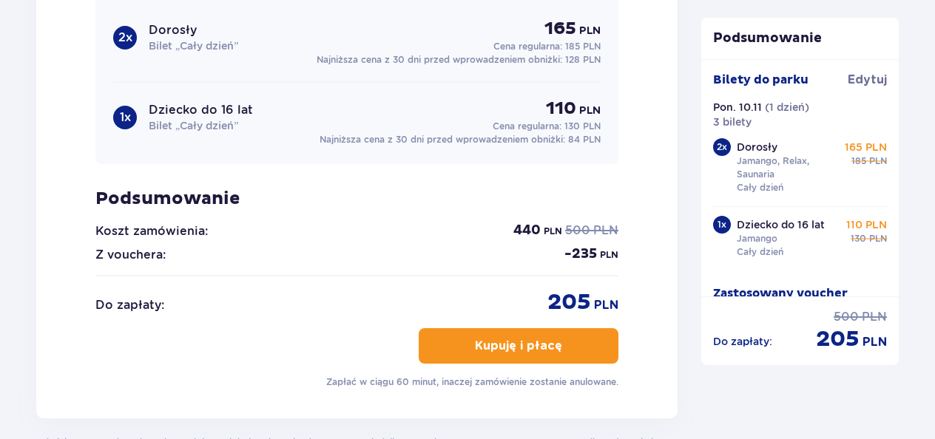
scroll to position [1780, 0]
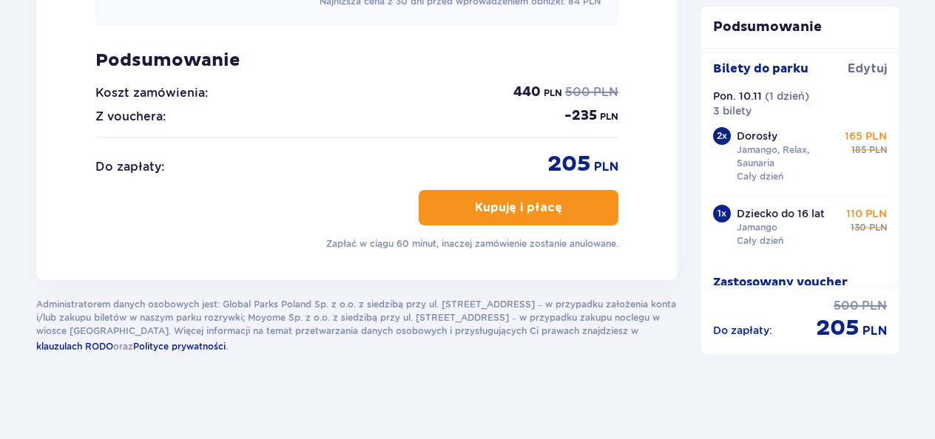
click at [475, 193] on button "Kupuję i płacę" at bounding box center [519, 208] width 200 height 36
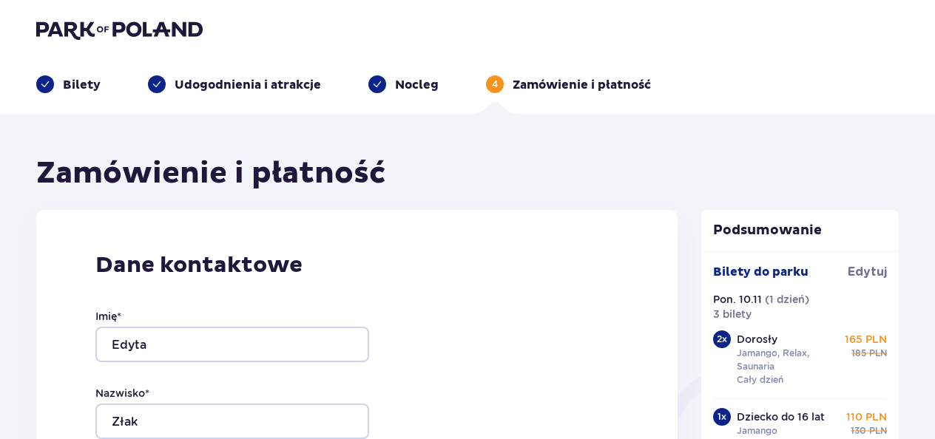
scroll to position [0, 0]
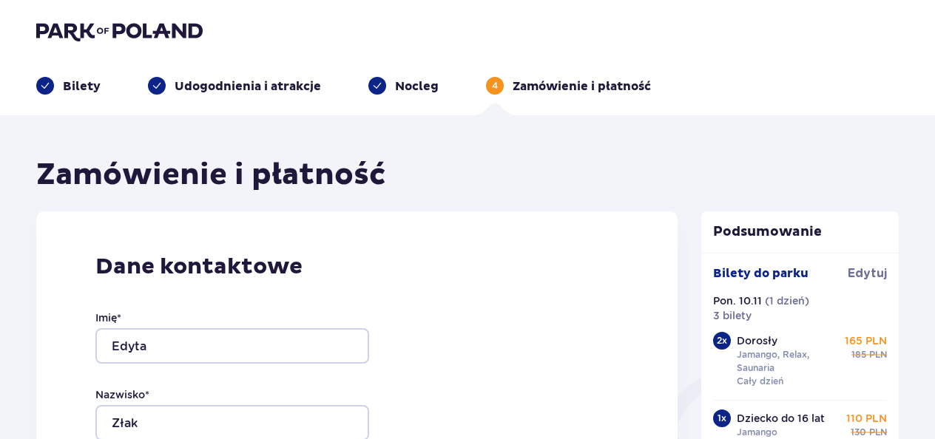
click at [132, 27] on img at bounding box center [119, 31] width 166 height 21
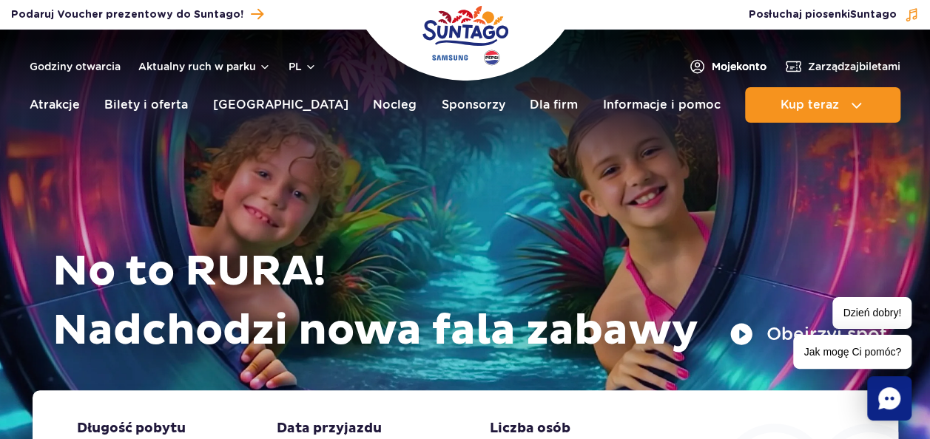
click at [743, 69] on span "Moje konto" at bounding box center [739, 66] width 55 height 15
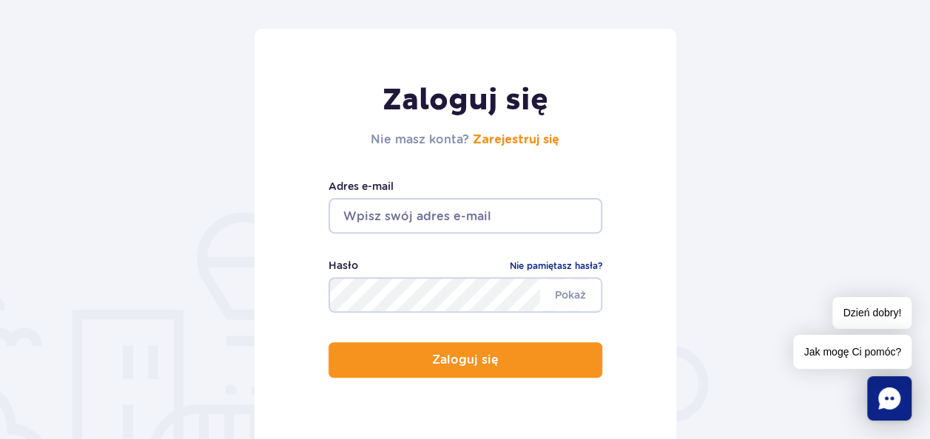
scroll to position [148, 0]
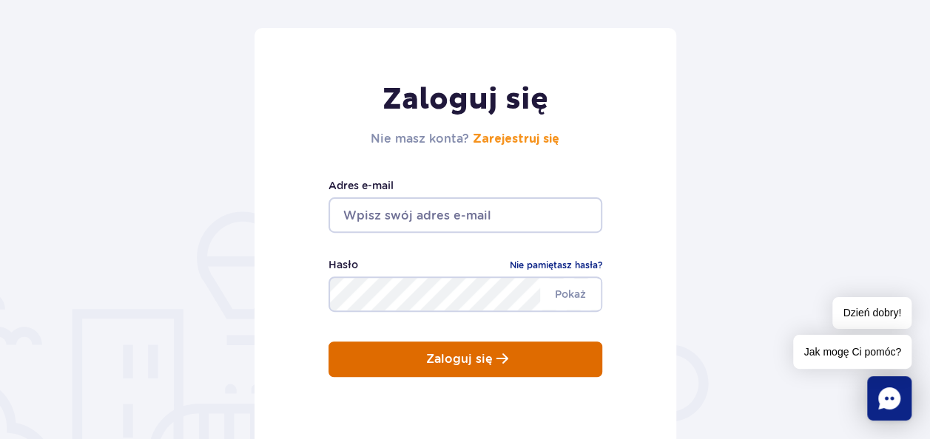
type input "edytazlak@tlen.pl"
click at [472, 359] on p "Zaloguj się" at bounding box center [459, 359] width 67 height 13
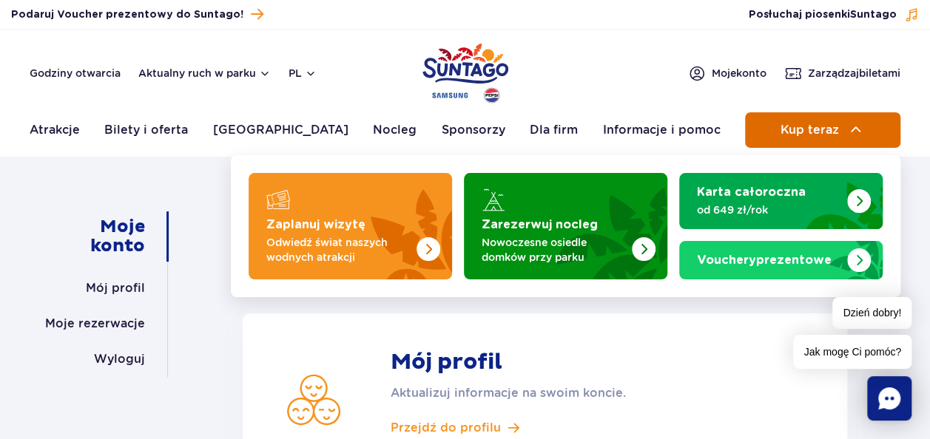
click at [816, 124] on span "Kup teraz" at bounding box center [809, 130] width 58 height 13
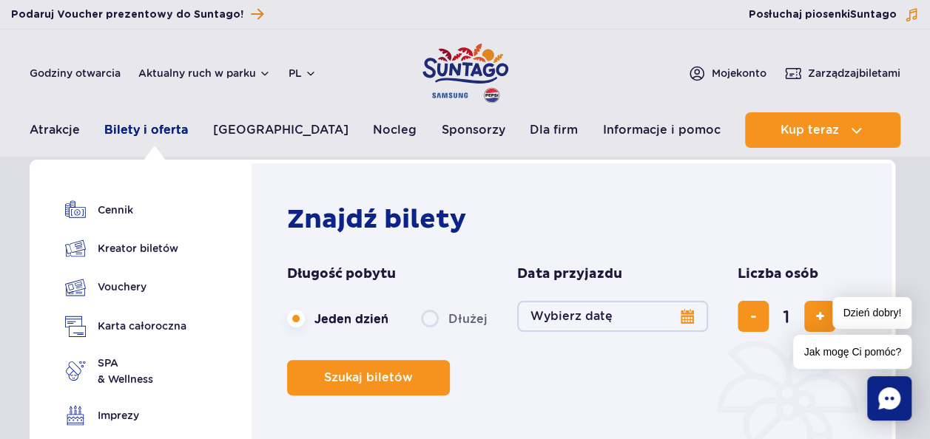
click at [142, 132] on link "Bilety i oferta" at bounding box center [146, 130] width 84 height 36
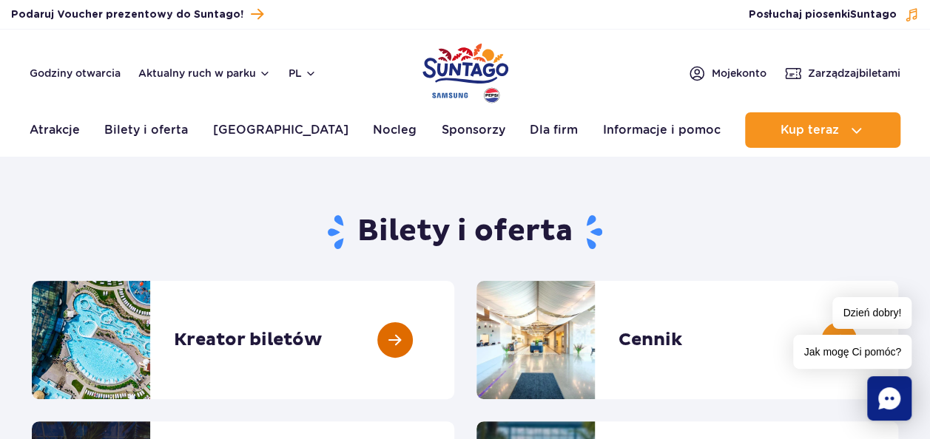
click at [454, 330] on link at bounding box center [454, 340] width 0 height 118
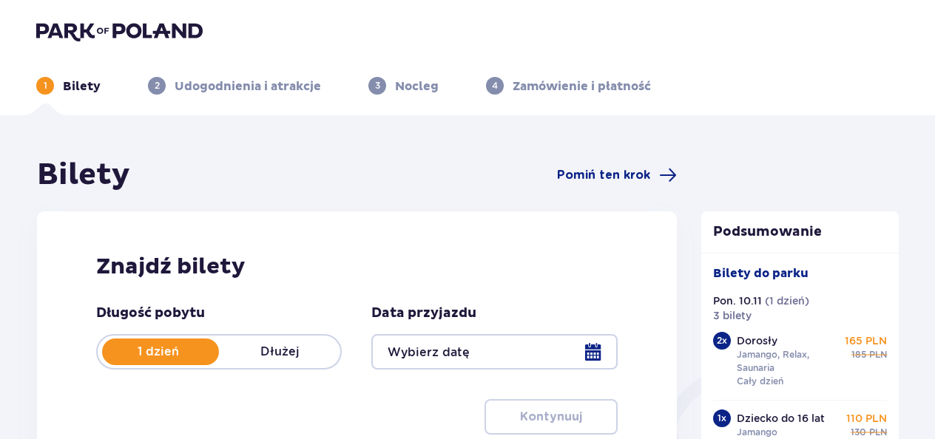
type input "[DATE]"
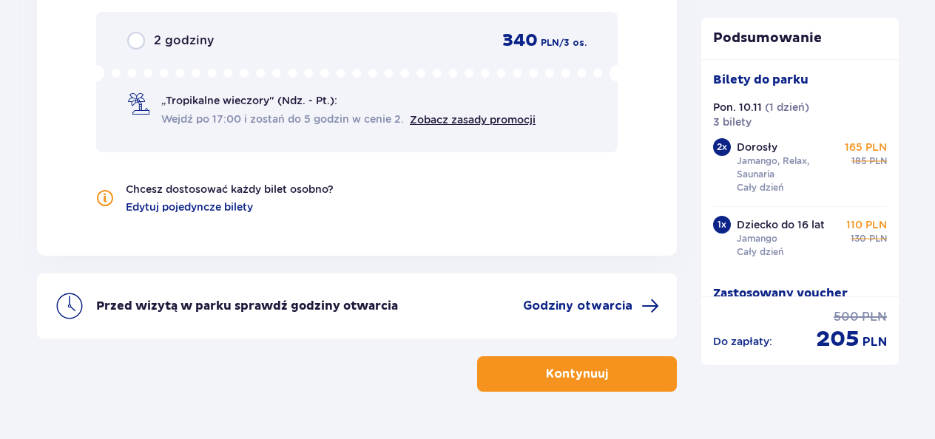
scroll to position [1743, 0]
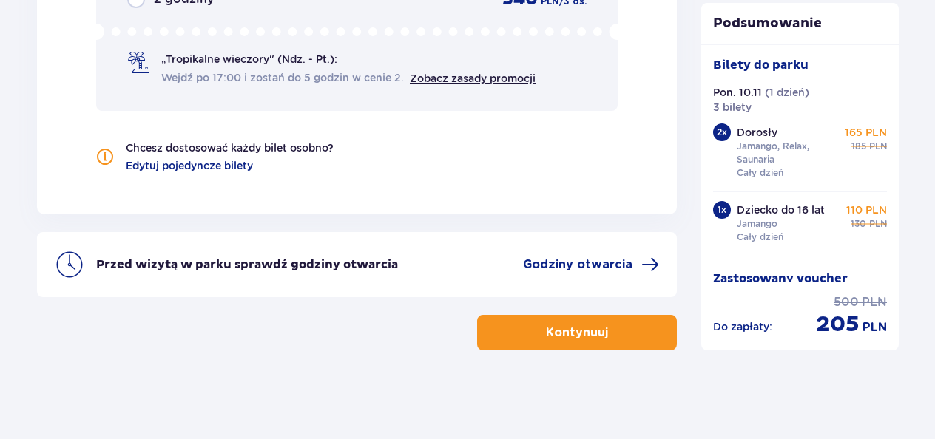
click at [496, 342] on button "Kontynuuj" at bounding box center [577, 333] width 200 height 36
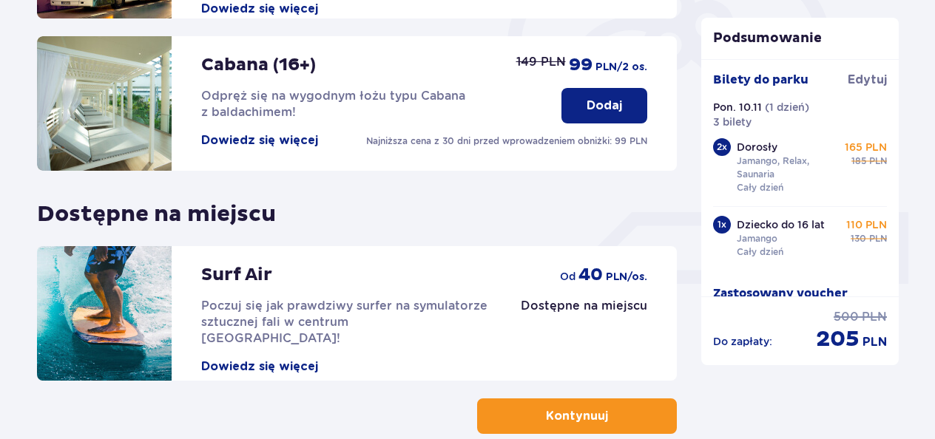
scroll to position [564, 0]
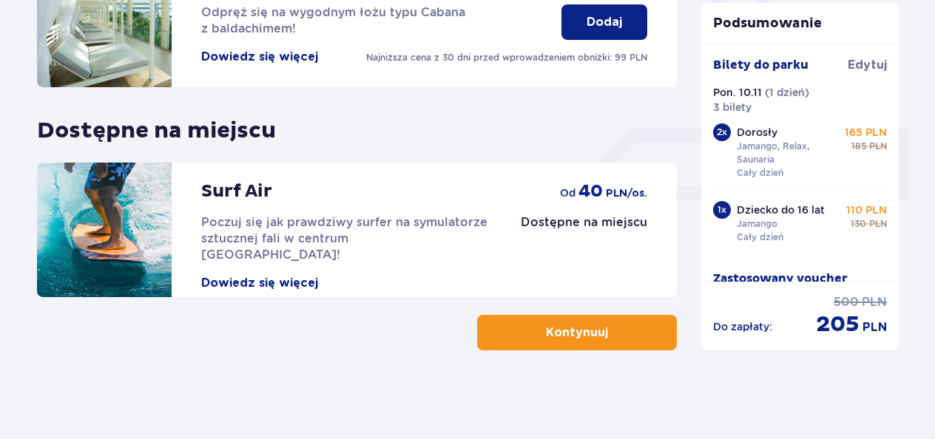
click at [540, 346] on button "Kontynuuj" at bounding box center [577, 333] width 200 height 36
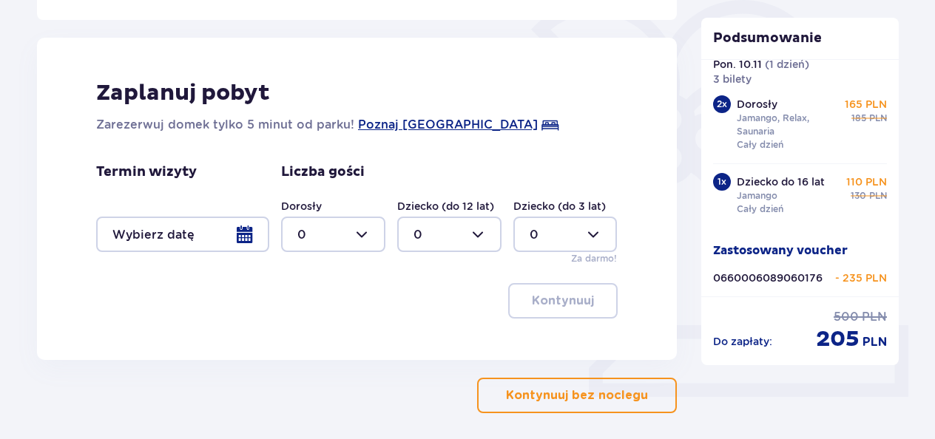
scroll to position [429, 0]
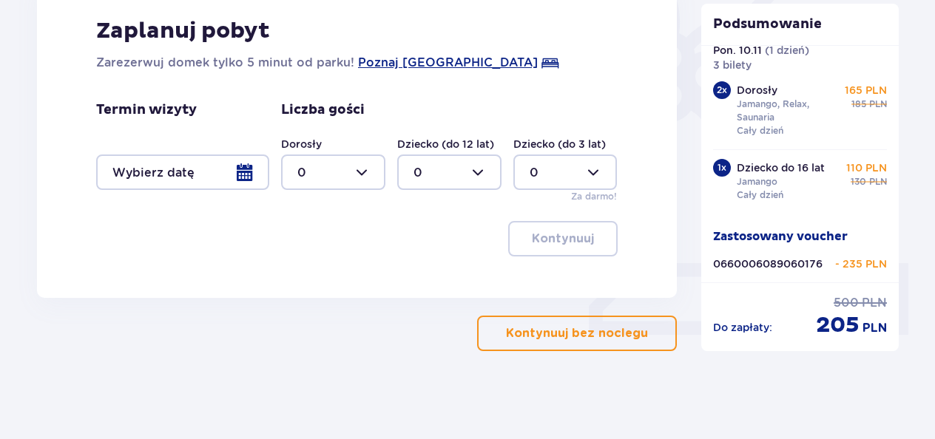
click at [583, 337] on p "Kontynuuj bez noclegu" at bounding box center [577, 333] width 142 height 16
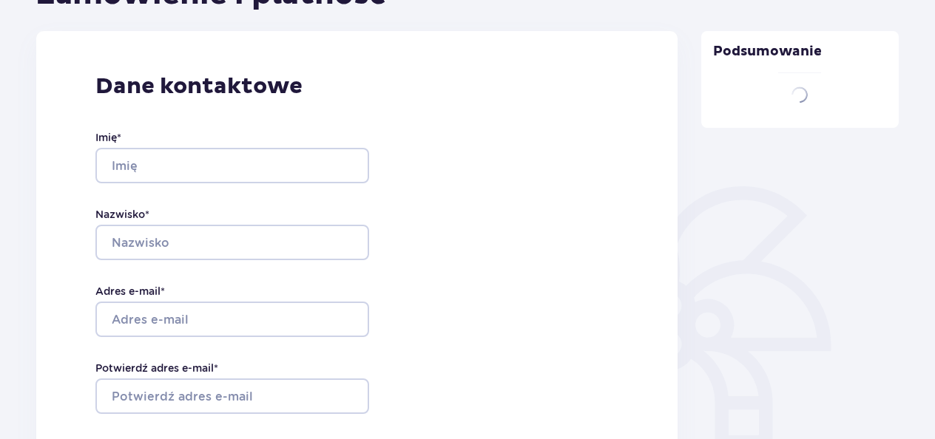
type input "Edyta"
type input "Złak"
type input "[EMAIL_ADDRESS][DOMAIN_NAME]"
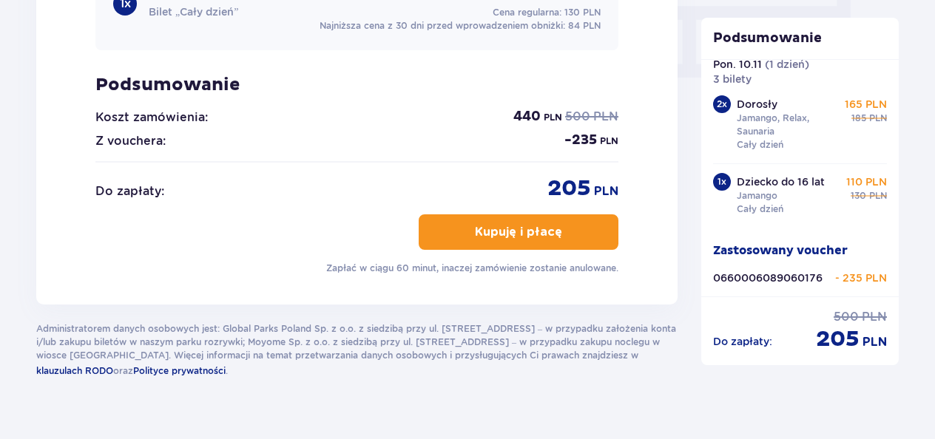
scroll to position [1510, 0]
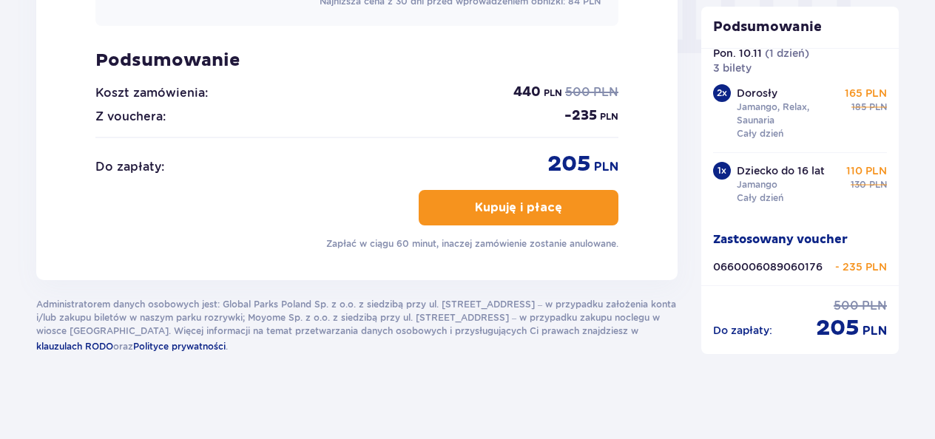
click at [485, 200] on p "Kupuję i płacę" at bounding box center [518, 208] width 87 height 16
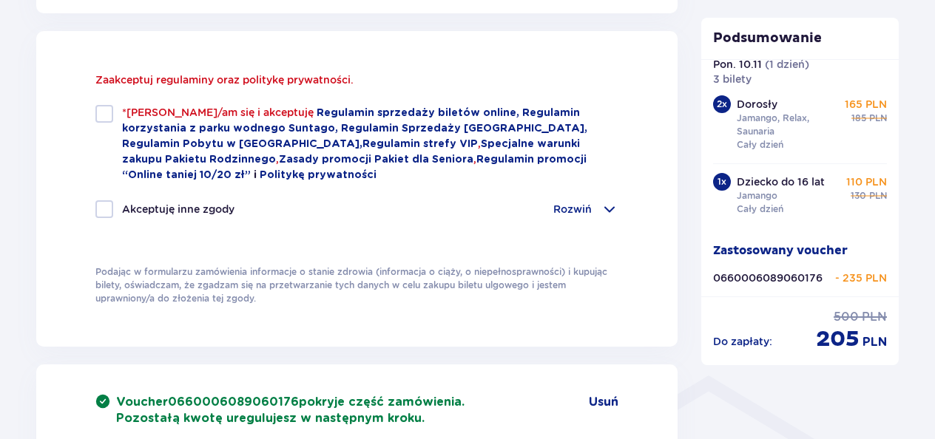
scroll to position [824, 0]
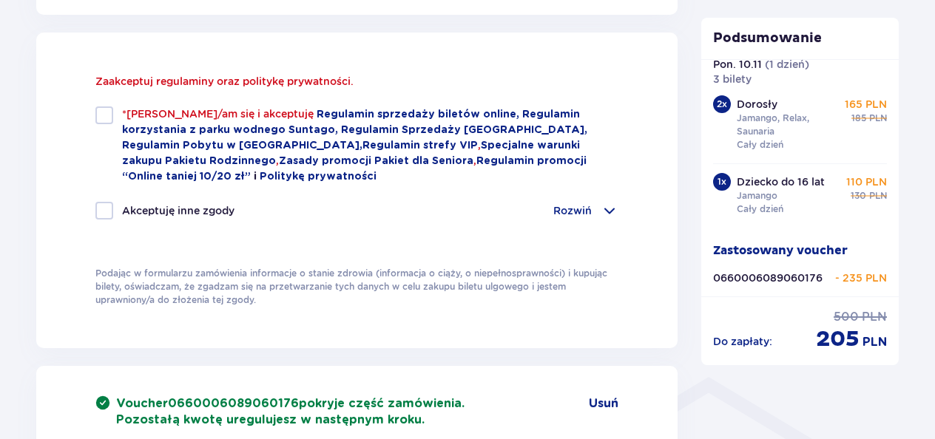
drag, startPoint x: 101, startPoint y: 119, endPoint x: 104, endPoint y: 134, distance: 15.0
click at [101, 119] on div at bounding box center [104, 116] width 18 height 18
checkbox input "true"
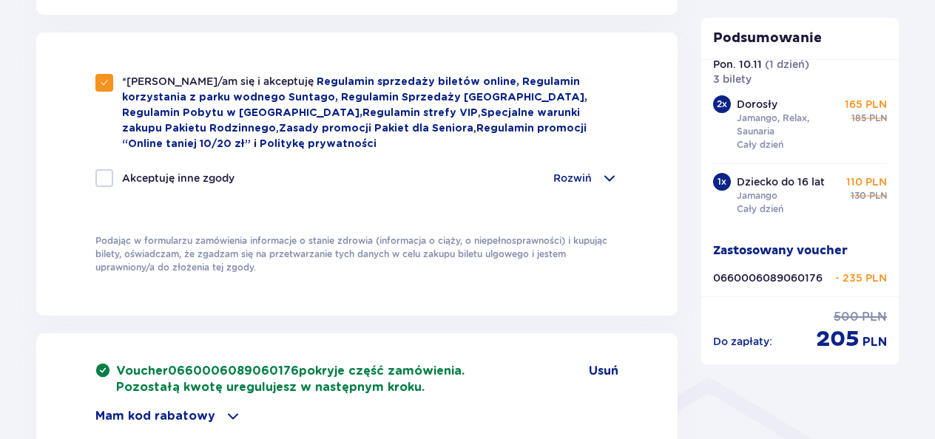
click at [104, 173] on div at bounding box center [104, 178] width 18 height 18
checkbox input "true"
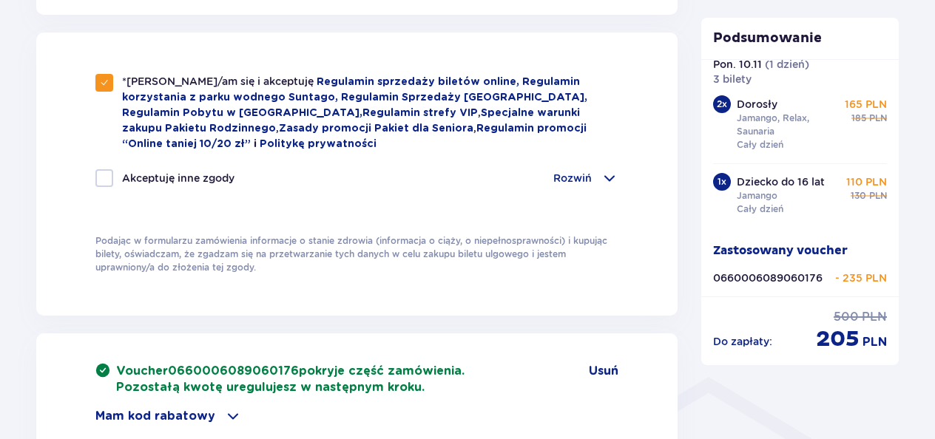
checkbox input "true"
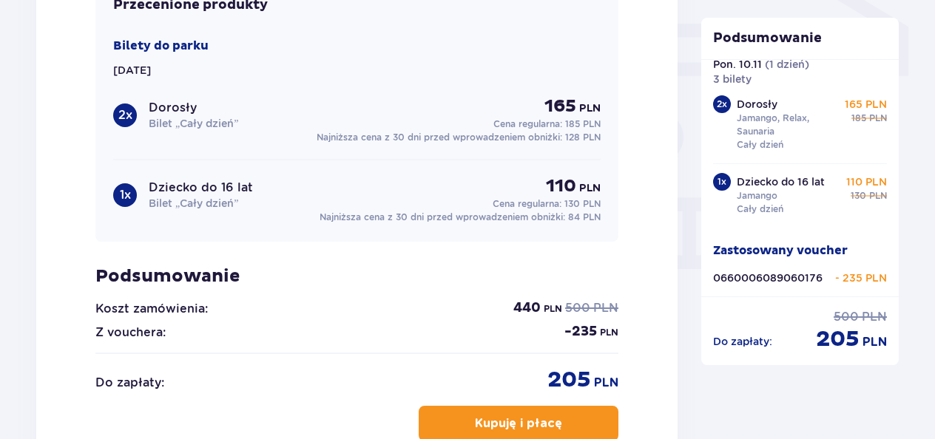
scroll to position [1510, 0]
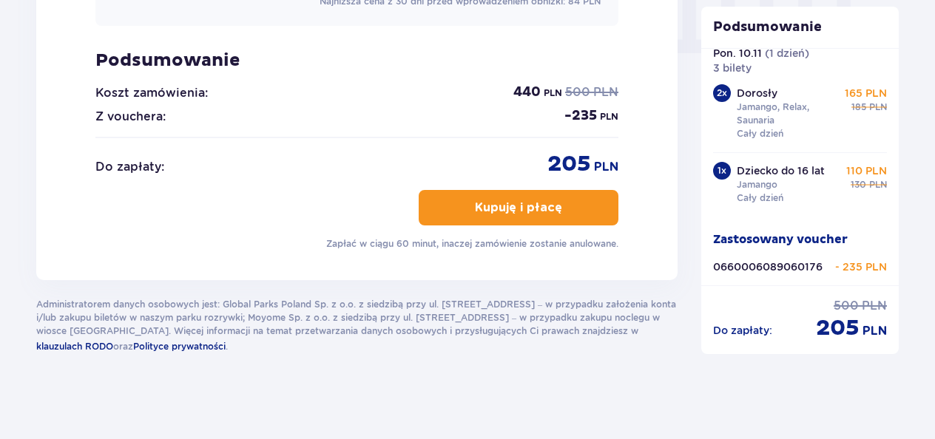
click at [527, 200] on p "Kupuję i płacę" at bounding box center [518, 208] width 87 height 16
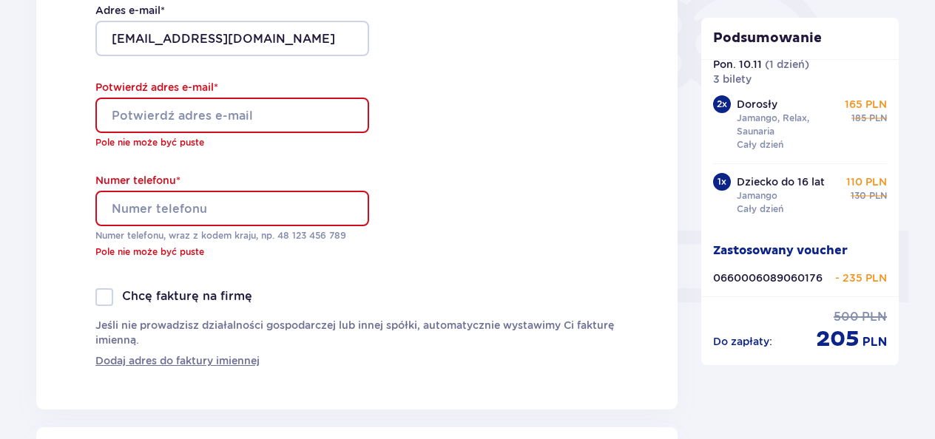
scroll to position [430, 0]
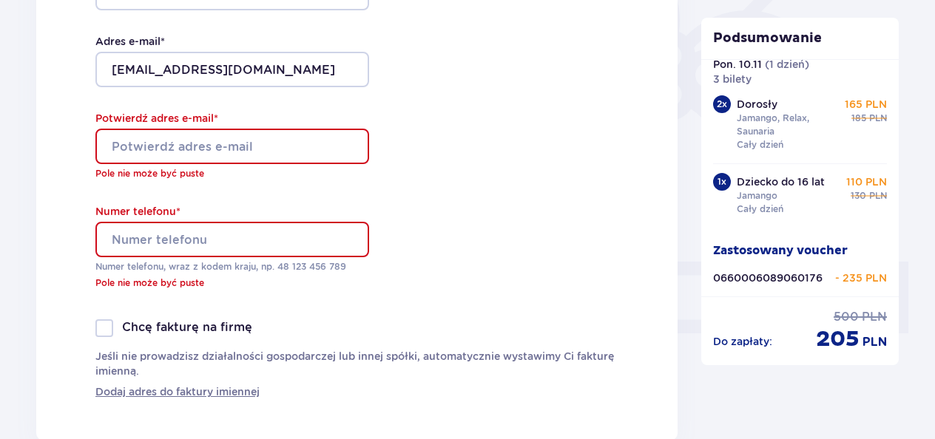
click at [180, 142] on input "Potwierdź adres e-mail *" at bounding box center [232, 147] width 274 height 36
type input "[EMAIL_ADDRESS][DOMAIN_NAME]"
click at [187, 240] on input "Numer telefonu *" at bounding box center [232, 240] width 274 height 36
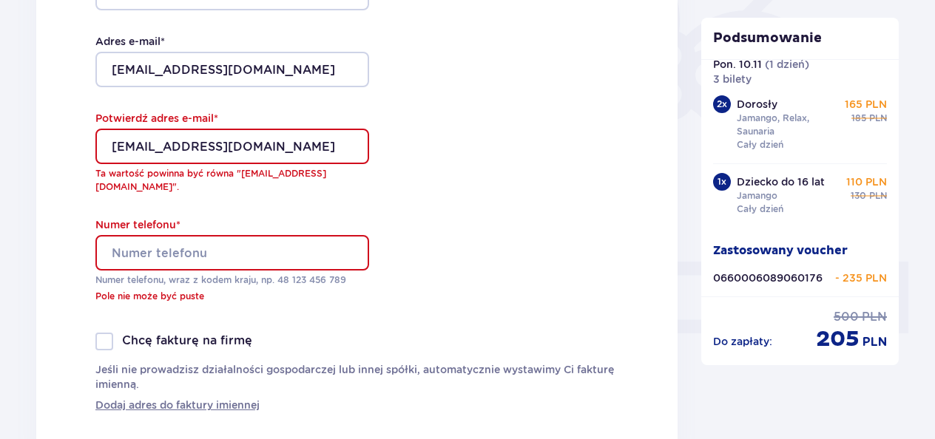
click at [405, 200] on div "Dane kontaktowe Imię * [PERSON_NAME] * Złak Adres e-mail * [EMAIL_ADDRESS][DOMA…" at bounding box center [356, 117] width 641 height 673
click at [200, 235] on input "Numer telefonu *" at bounding box center [232, 253] width 274 height 36
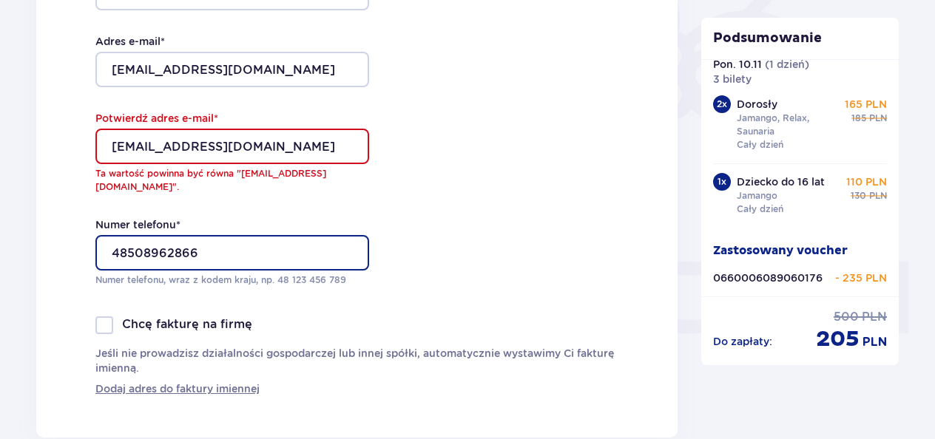
type input "48508962866"
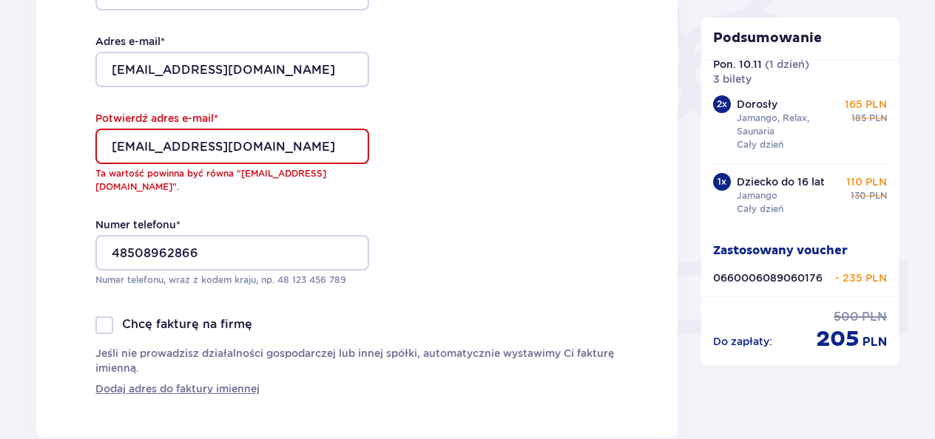
click at [455, 223] on div "Dane kontaktowe Imię * [PERSON_NAME] * Złak Adres e-mail * [EMAIL_ADDRESS][DOMA…" at bounding box center [356, 109] width 641 height 657
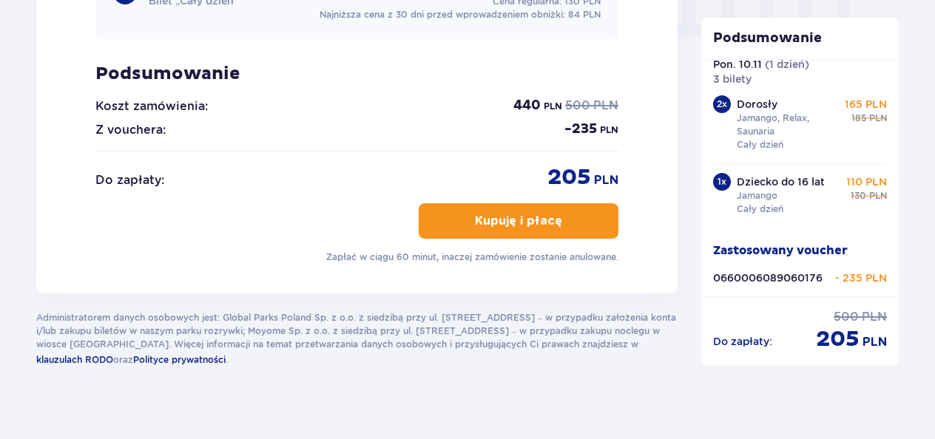
click at [554, 203] on button "Kupuję i płacę" at bounding box center [519, 221] width 200 height 36
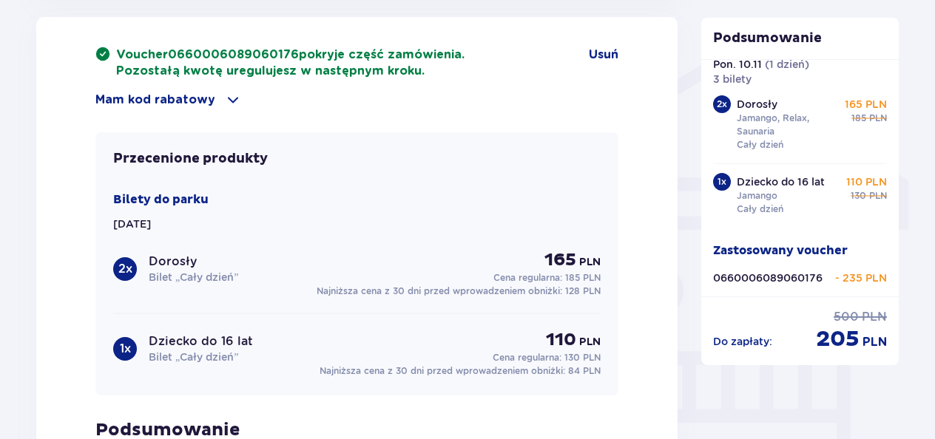
scroll to position [771, 0]
